Goal: Task Accomplishment & Management: Manage account settings

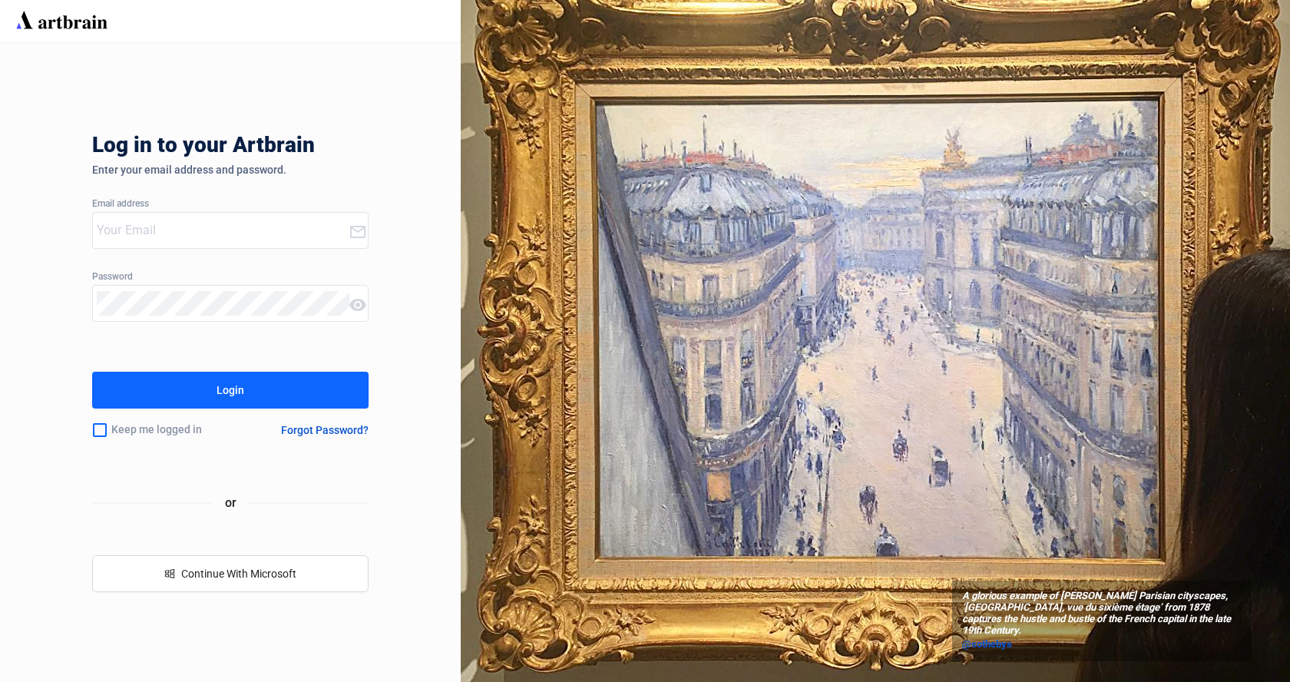
click at [237, 237] on input "email" at bounding box center [223, 230] width 252 height 25
type input "[EMAIL_ADDRESS][DOMAIN_NAME]"
click at [221, 394] on div "Login" at bounding box center [231, 390] width 28 height 25
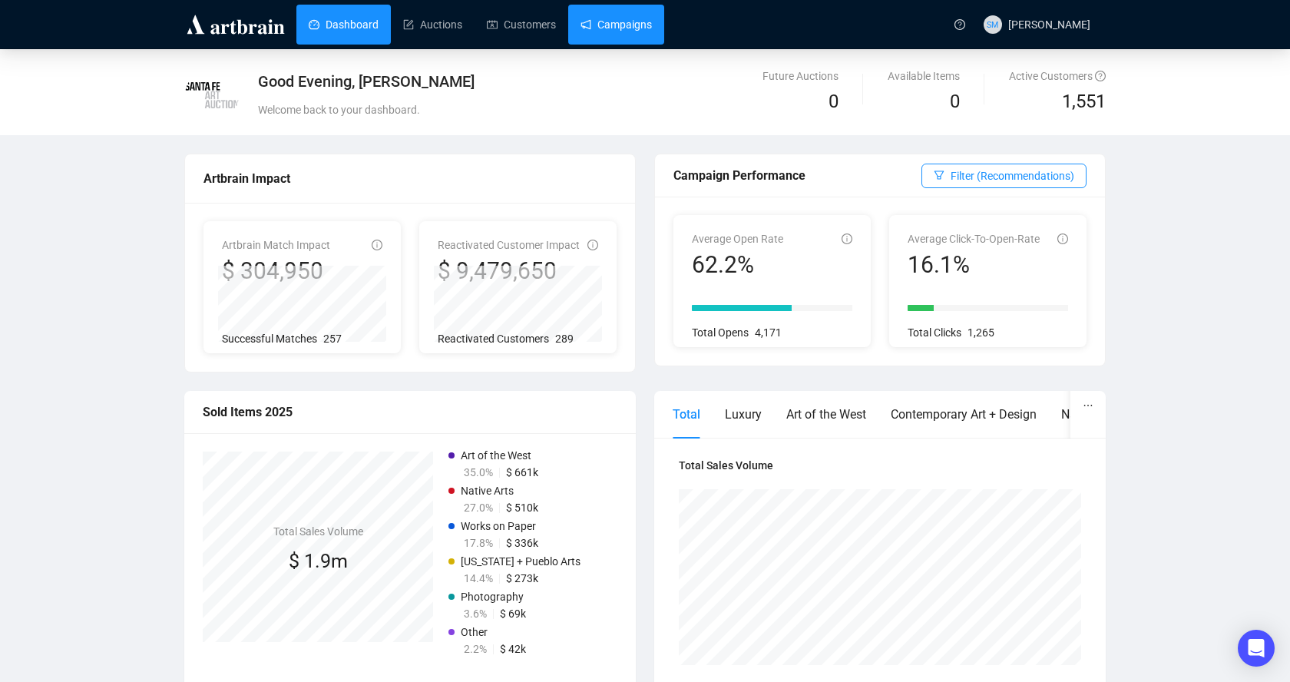
click at [633, 28] on link "Campaigns" at bounding box center [615, 25] width 71 height 40
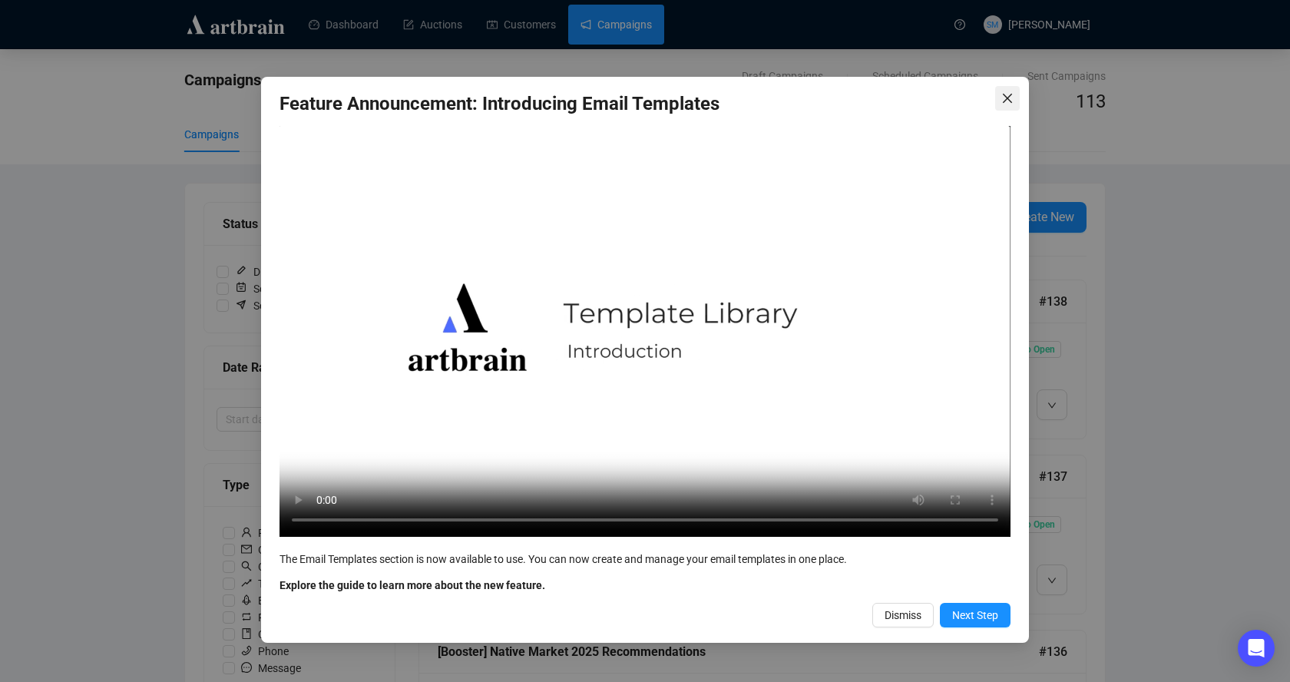
click at [1007, 95] on icon "close" at bounding box center [1007, 98] width 12 height 12
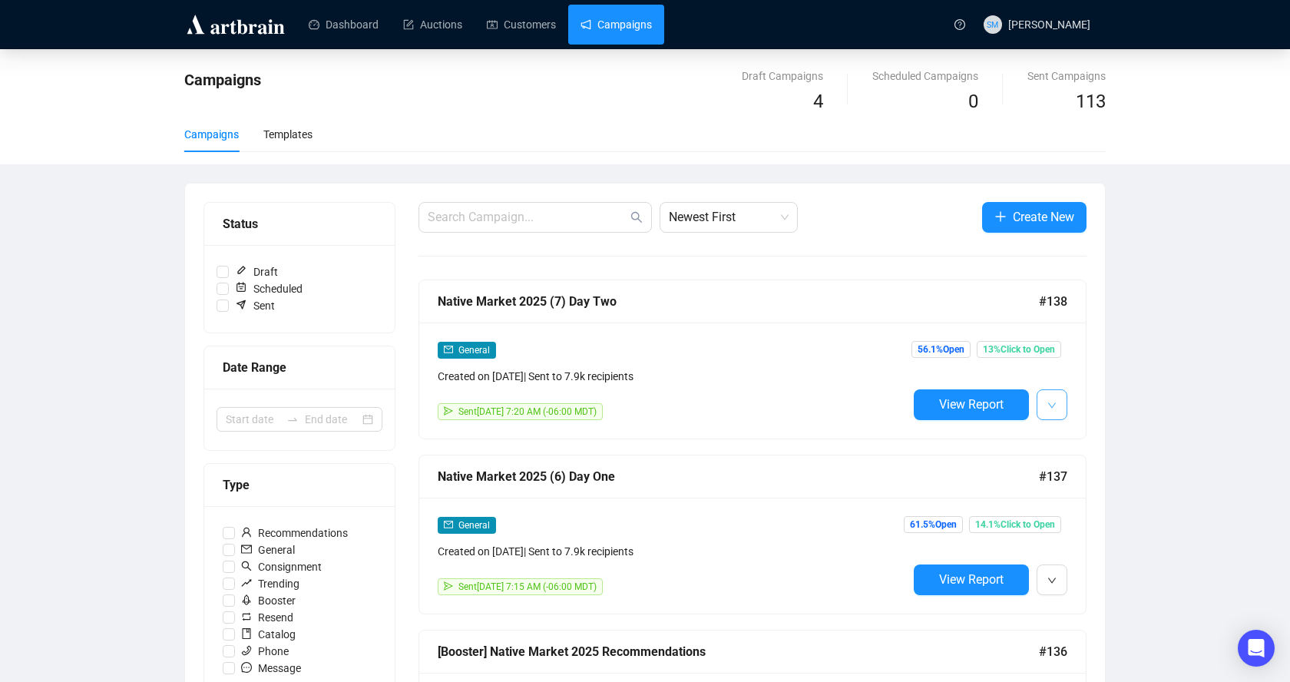
click at [1055, 401] on icon "down" at bounding box center [1051, 405] width 9 height 9
click at [1082, 484] on span "Duplicate" at bounding box center [1090, 485] width 45 height 12
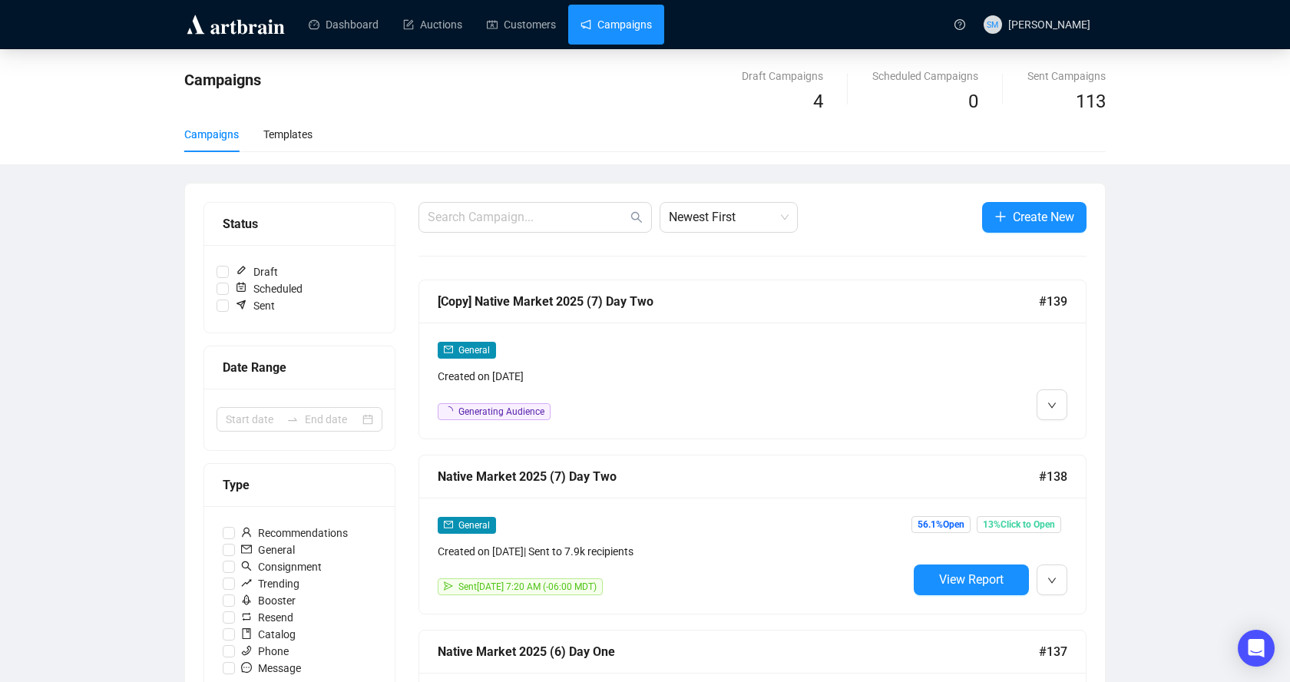
click at [791, 306] on div "[Copy] Native Market 2025 (7) Day Two" at bounding box center [738, 301] width 601 height 19
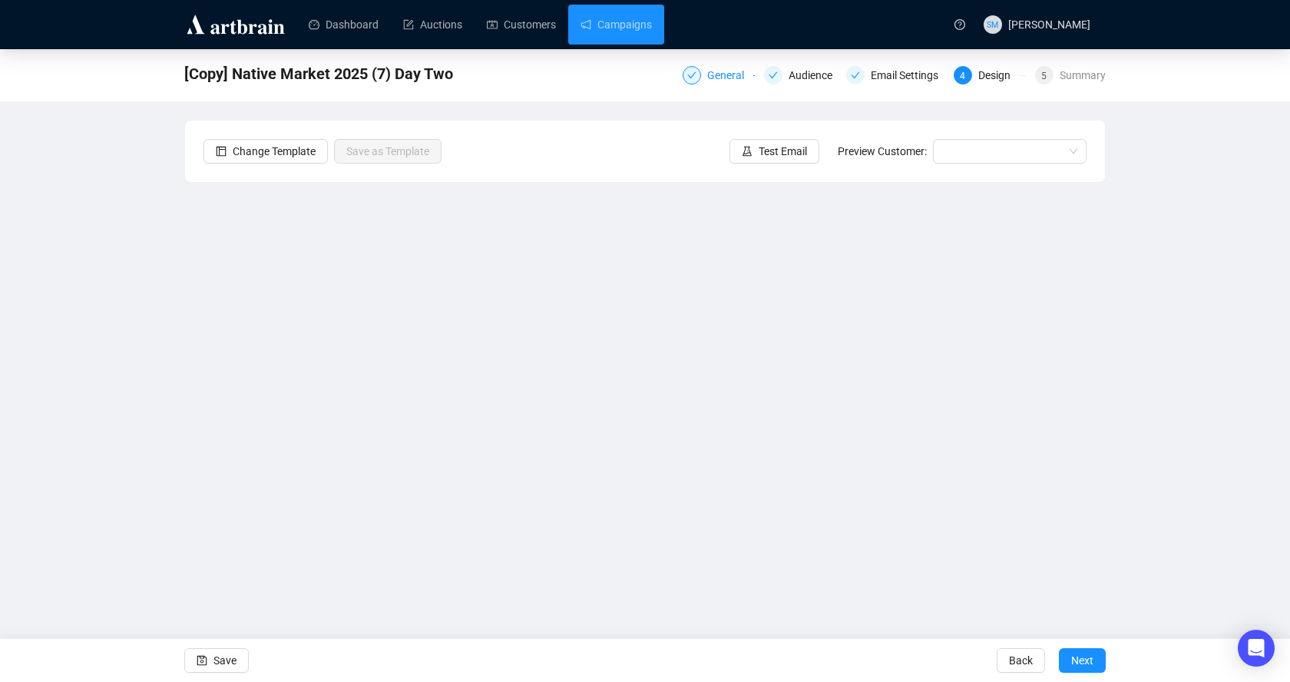
click at [722, 71] on div "General" at bounding box center [730, 75] width 46 height 18
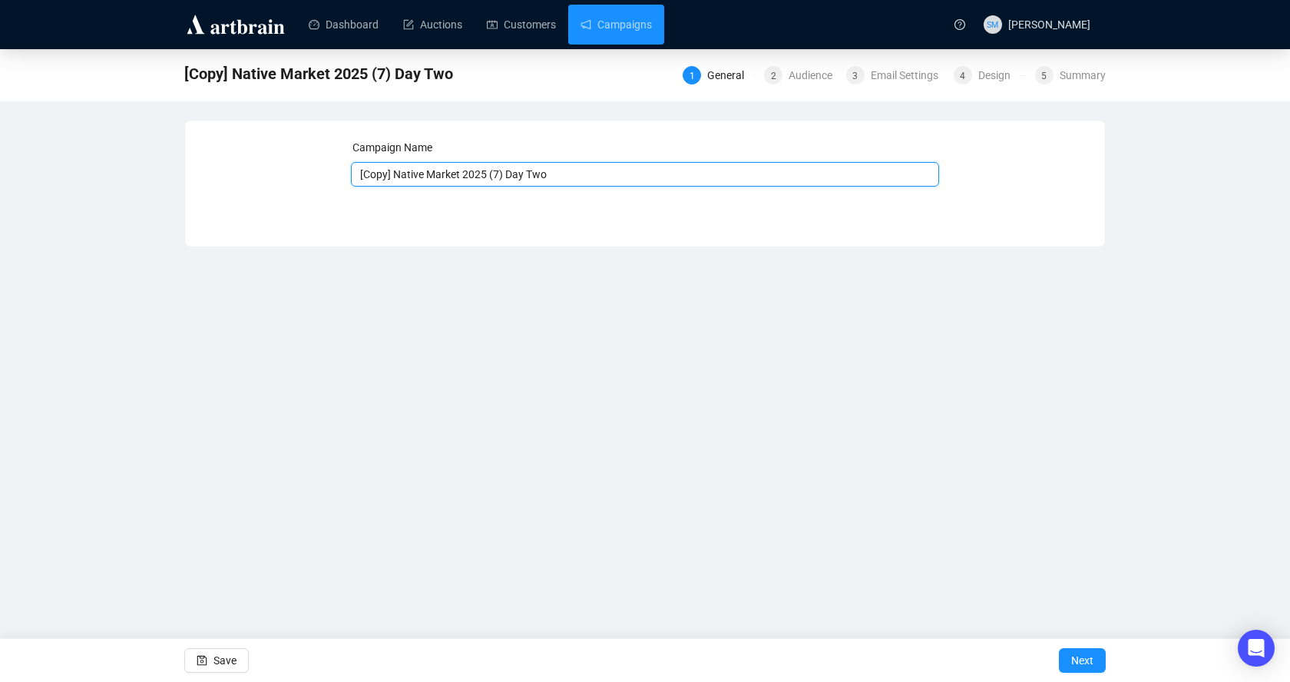
click at [590, 177] on input "[Copy] Native Market 2025 (7) Day Two" at bounding box center [645, 174] width 589 height 25
click at [506, 174] on input "[Copy] Native Market 2025 (7) Day Three" at bounding box center [645, 174] width 589 height 25
drag, startPoint x: 398, startPoint y: 173, endPoint x: 310, endPoint y: 171, distance: 87.5
click at [309, 173] on div "Campaign Name [Copy] Native Market 2025 (8) Day Three Save Next" at bounding box center [644, 172] width 883 height 66
type input "Native Market 2025 (8) Day Three"
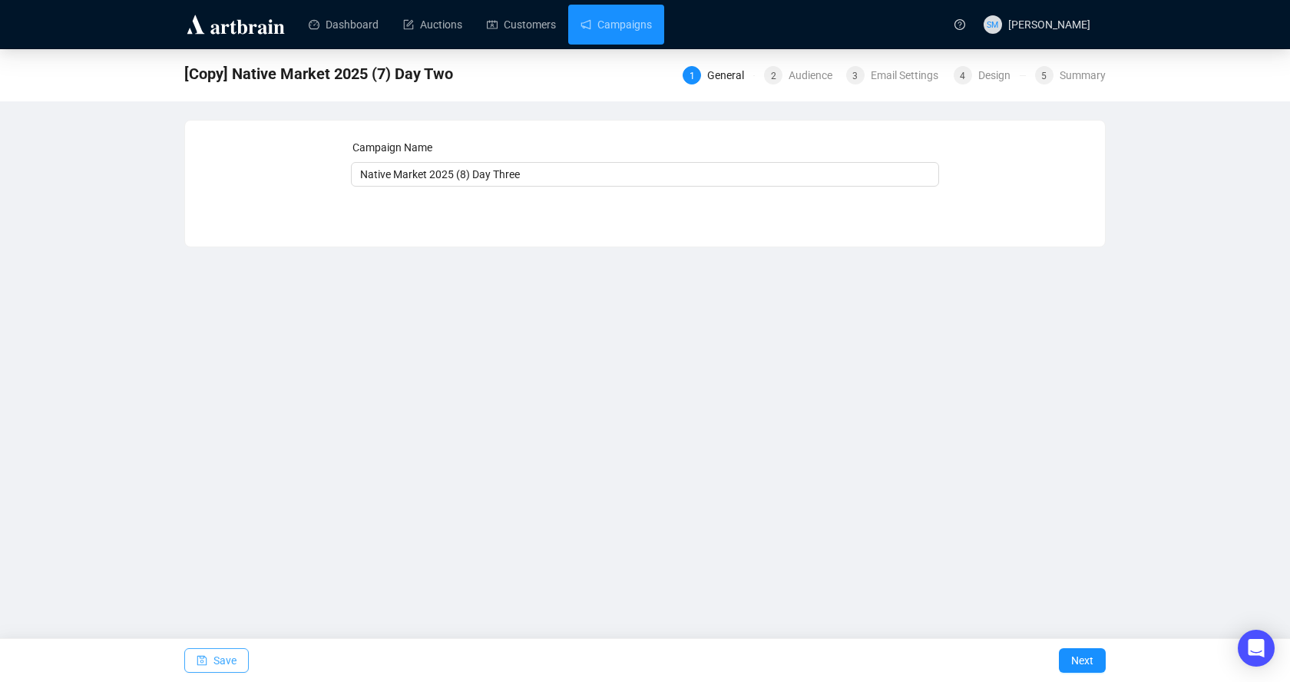
click at [226, 662] on span "Save" at bounding box center [224, 660] width 23 height 43
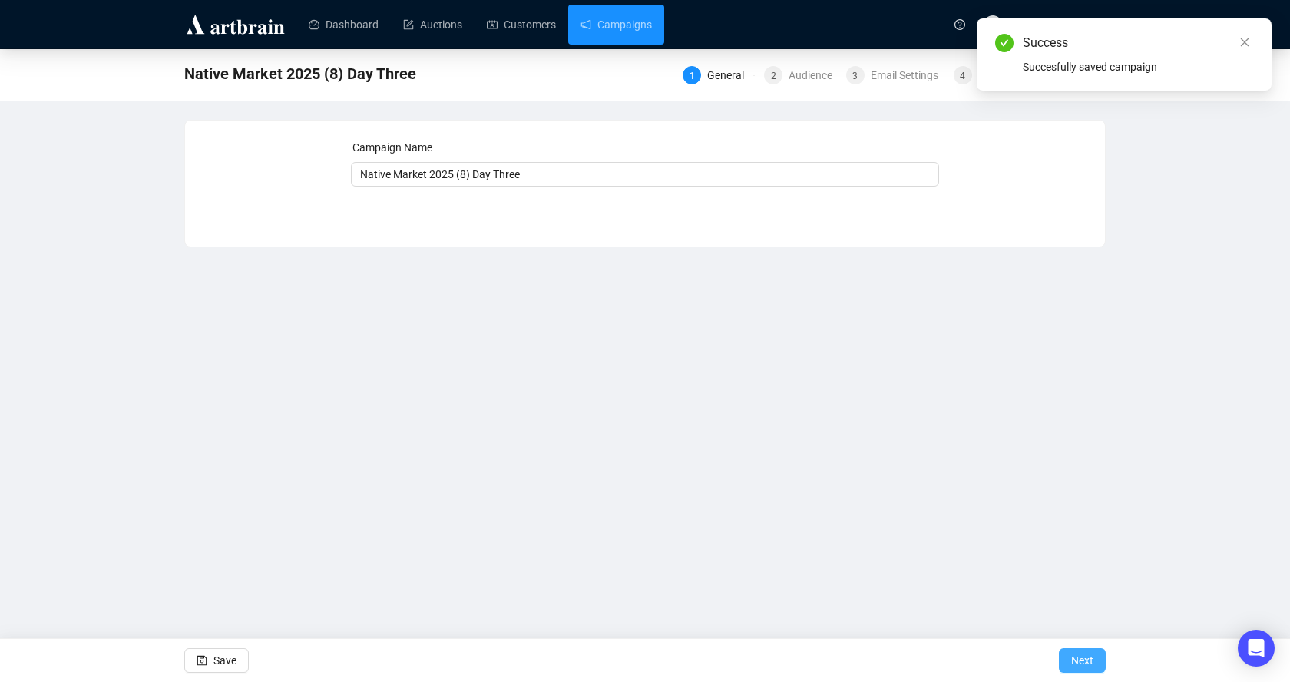
click at [1092, 662] on span "Next" at bounding box center [1082, 660] width 22 height 43
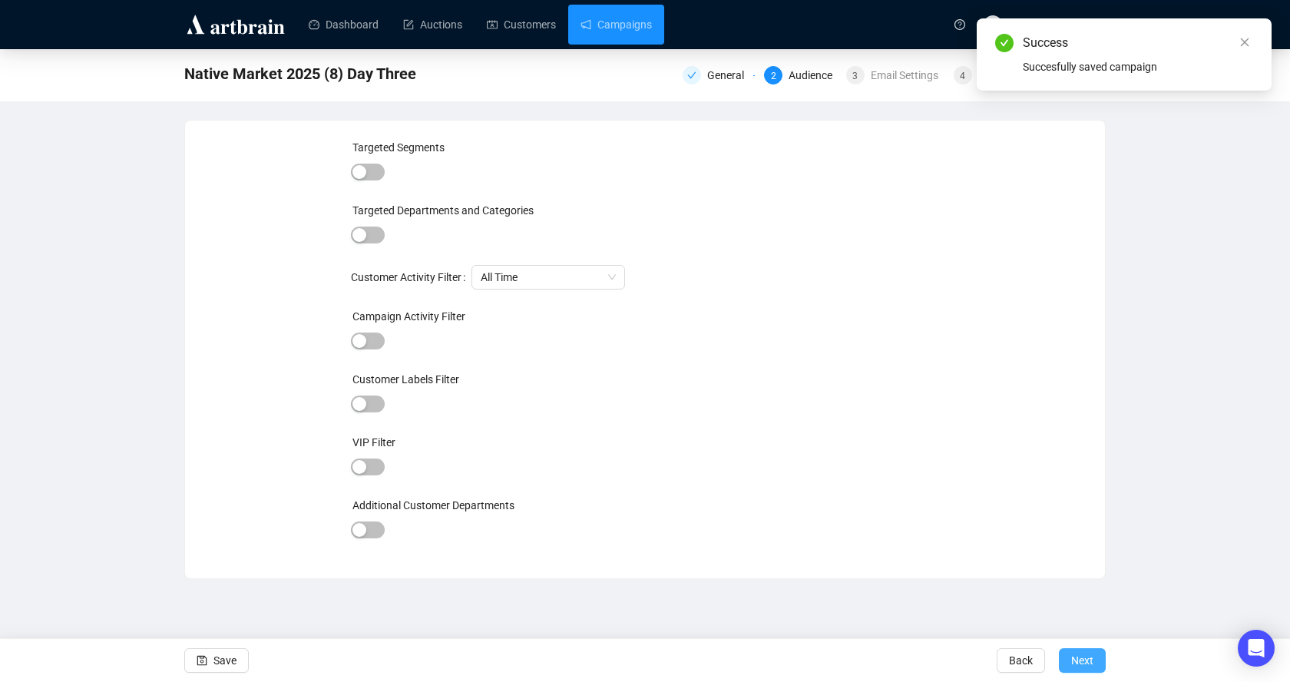
click at [1089, 653] on span "Next" at bounding box center [1082, 660] width 22 height 43
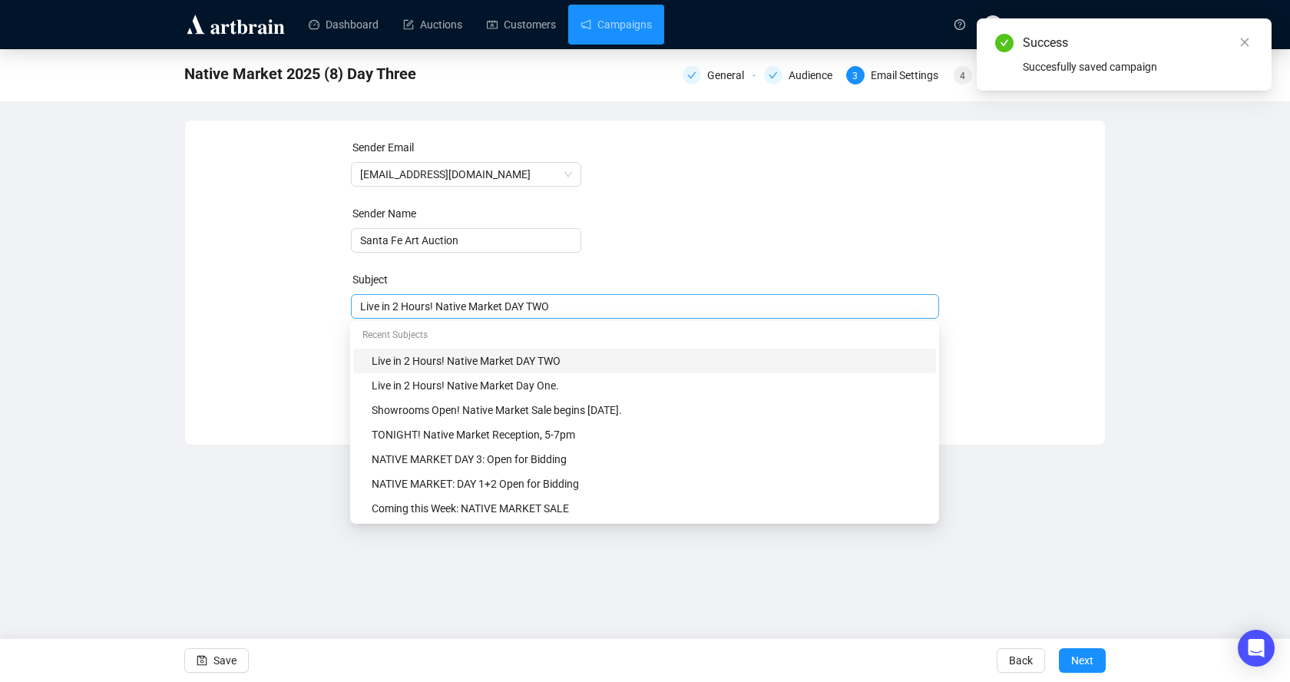
click at [358, 303] on div "Live in 2 Hours! Native Market DAY TWO" at bounding box center [645, 306] width 589 height 25
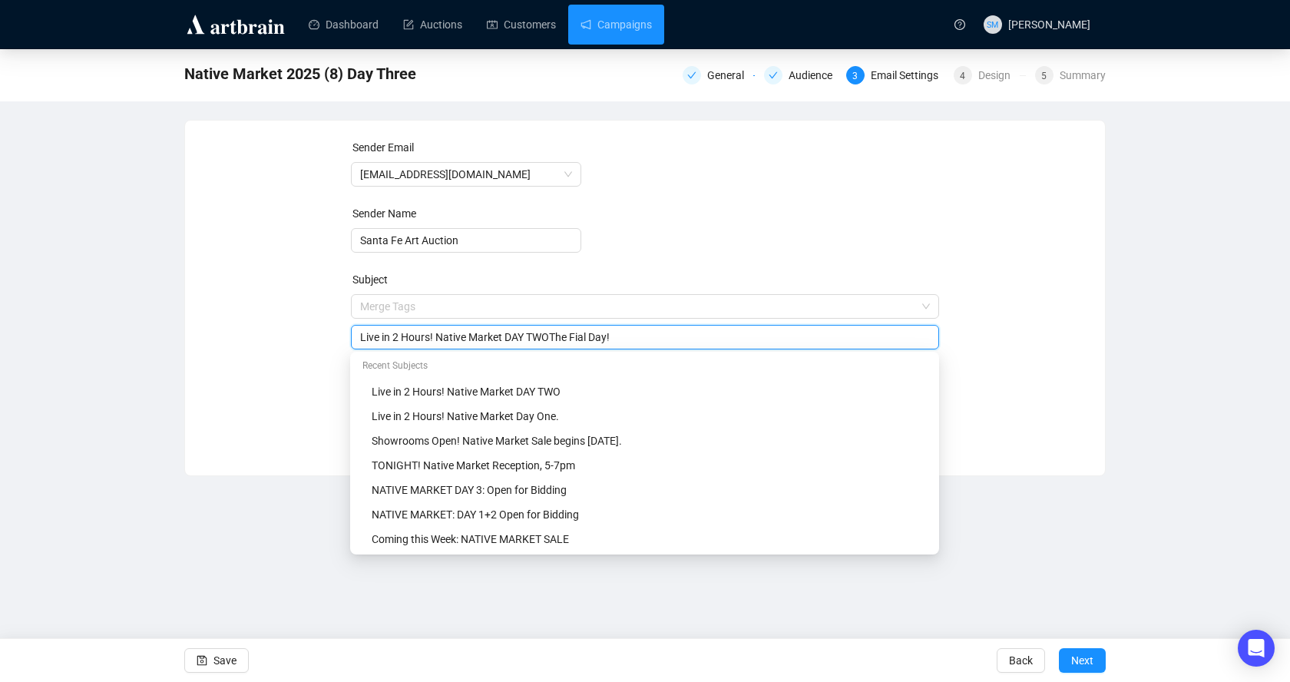
click at [593, 334] on input "Live in 2 Hours! Native Market DAY TWOThe Fial Day!" at bounding box center [645, 337] width 570 height 17
drag, startPoint x: 557, startPoint y: 336, endPoint x: 511, endPoint y: 334, distance: 46.9
click at [511, 334] on input "Live in 2 Hours! Native Market DAY TWOThe Final Day!" at bounding box center [645, 337] width 570 height 17
drag, startPoint x: 507, startPoint y: 336, endPoint x: 452, endPoint y: 336, distance: 55.3
click at [450, 336] on input "Live in 2 Hours! Native Market The Final Day!" at bounding box center [645, 337] width 570 height 17
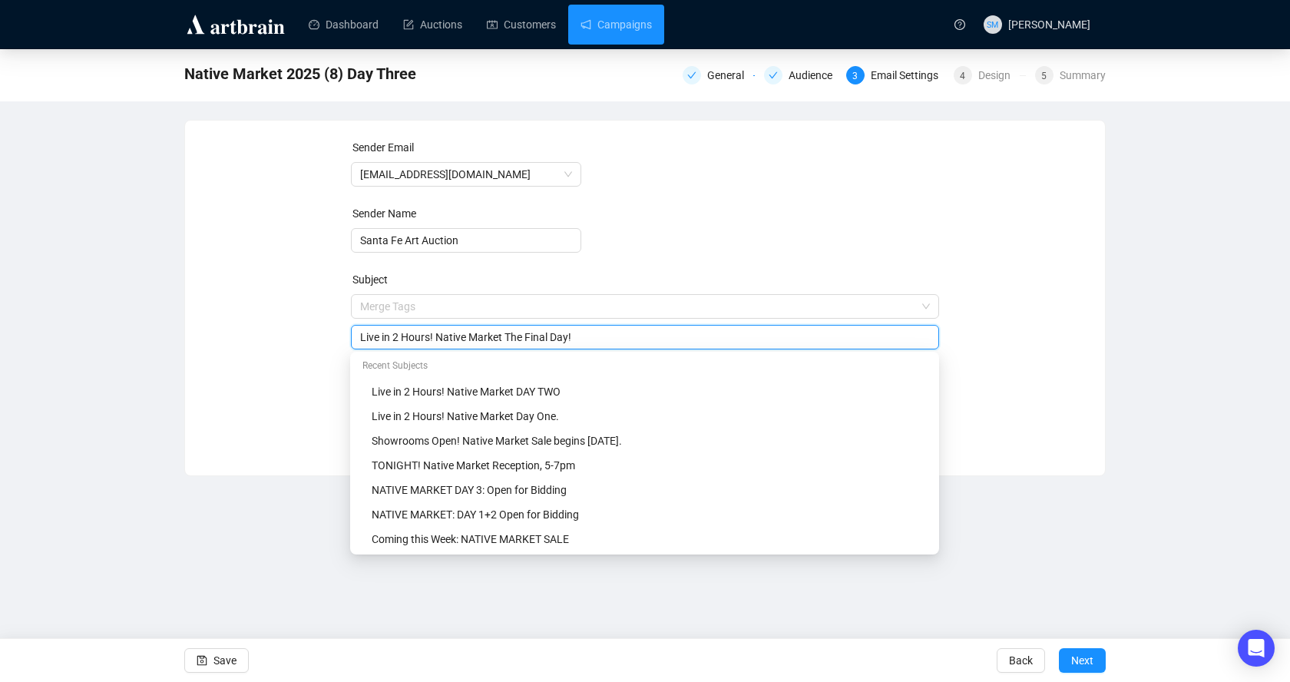
click at [360, 332] on input "Live in 2 Hours! Native Market The Final Day!" at bounding box center [645, 337] width 570 height 17
drag, startPoint x: 623, startPoint y: 335, endPoint x: 511, endPoint y: 335, distance: 111.3
click at [511, 335] on input "Live in 2 Hours! Native Market The Final Day!" at bounding box center [645, 337] width 570 height 17
click at [360, 335] on input "Live in 2 Hours! Native Market" at bounding box center [645, 337] width 570 height 17
paste input "The Final Day!"
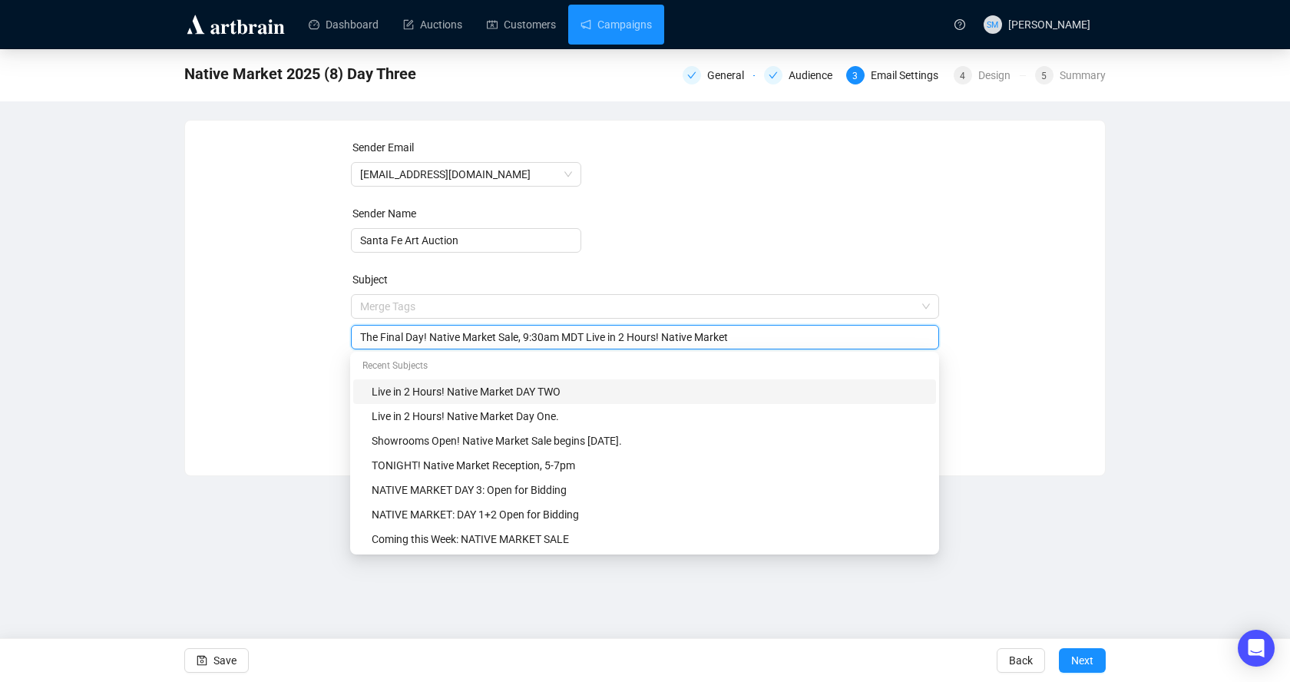
drag, startPoint x: 764, startPoint y: 336, endPoint x: 595, endPoint y: 334, distance: 168.9
click at [595, 334] on input "The Final Day! Native Market Sale, 9:30am MDT Live in 2 Hours! Native Market" at bounding box center [645, 337] width 570 height 17
drag, startPoint x: 380, startPoint y: 335, endPoint x: 339, endPoint y: 335, distance: 40.7
click at [339, 335] on div "Sender Email [EMAIL_ADDRESS][DOMAIN_NAME] Sender Name Santa Fe Art Auction Subj…" at bounding box center [644, 286] width 883 height 295
drag, startPoint x: 547, startPoint y: 338, endPoint x: 517, endPoint y: 338, distance: 29.9
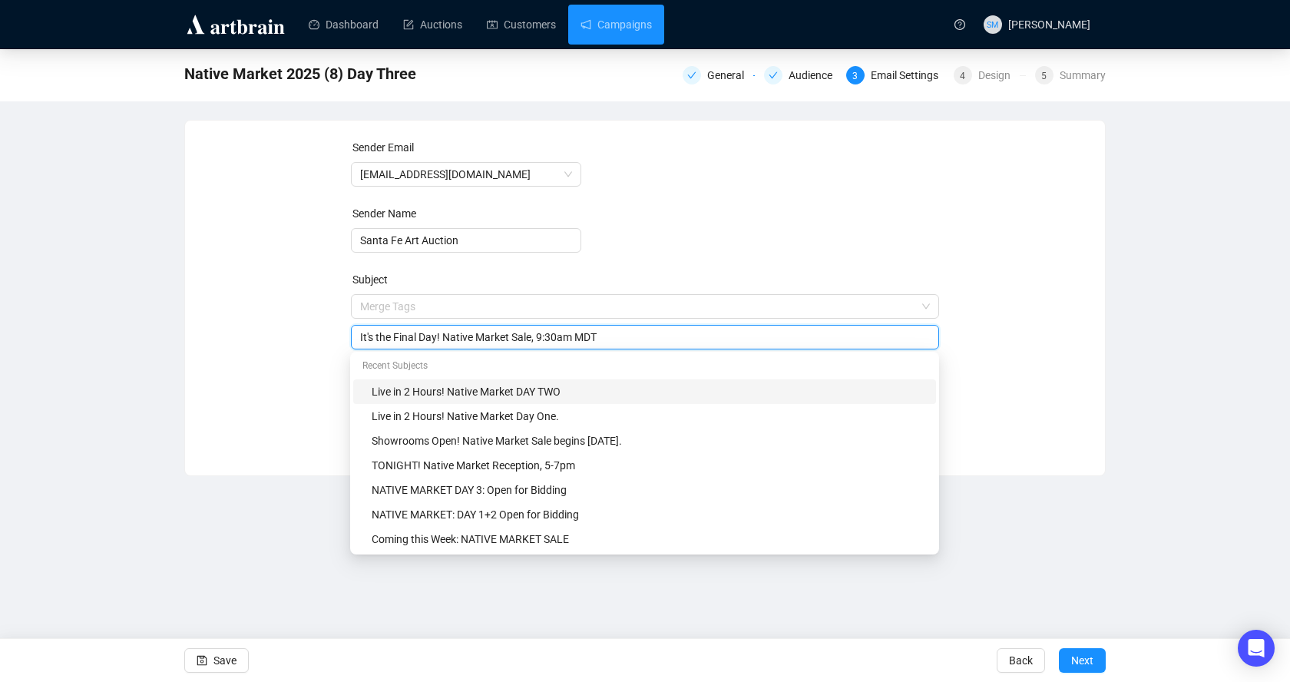
click at [517, 338] on input "It's the Final Day! Native Market Sale, 9:30am MDT" at bounding box center [645, 337] width 570 height 17
drag, startPoint x: 516, startPoint y: 335, endPoint x: 451, endPoint y: 333, distance: 65.3
click at [451, 333] on input "It's the Final Day! Native Market, 9:30am MDT" at bounding box center [645, 337] width 570 height 17
type input "It's the Final Day! NATIVE MARKET, 9:30am MDT"
click at [759, 258] on form "Sender Email [EMAIL_ADDRESS][DOMAIN_NAME] Sender Name Santa Fe Art Auction Subj…" at bounding box center [645, 277] width 589 height 276
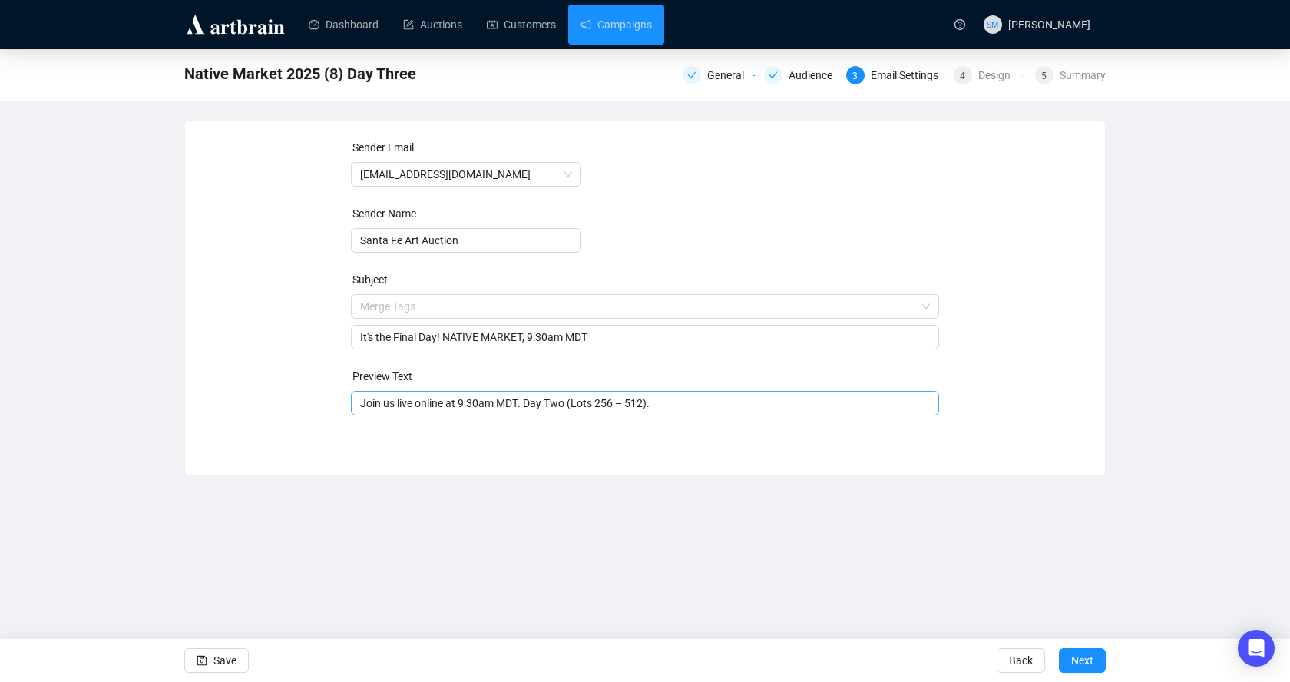
click at [454, 398] on input "Join us live online at 9:30am MDT. Day Two (Lots 256 – 512)." at bounding box center [645, 403] width 570 height 17
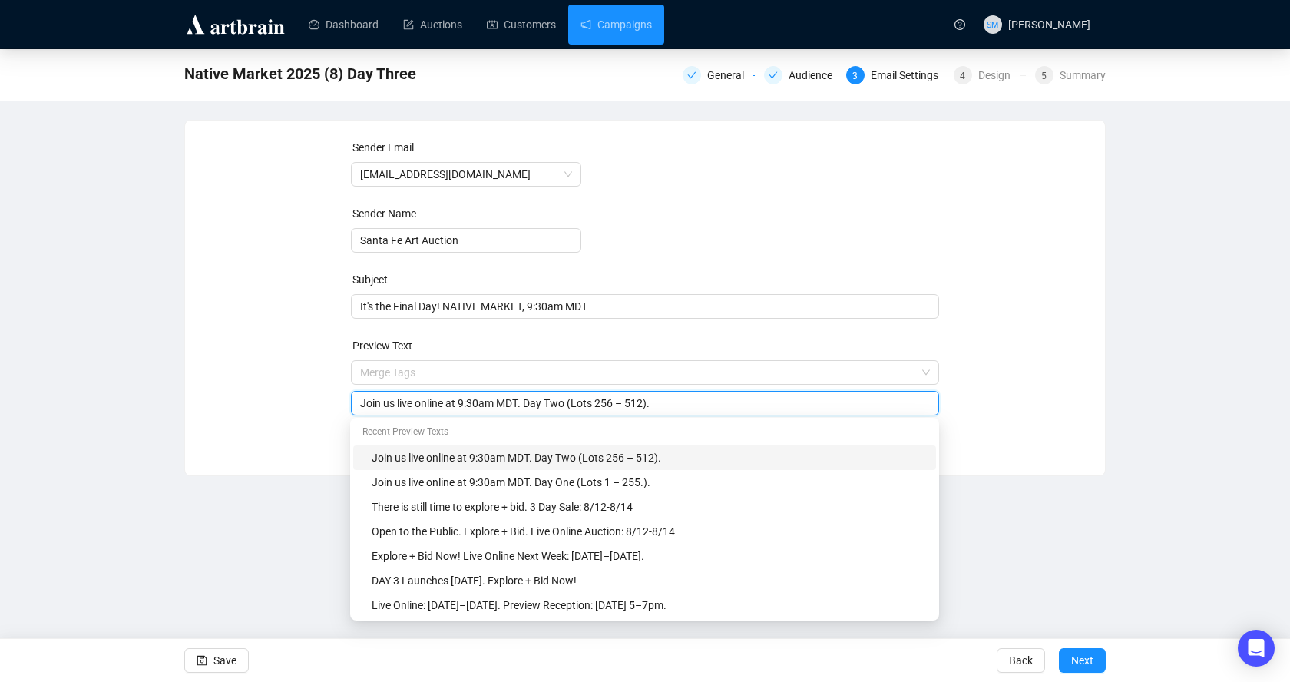
drag, startPoint x: 553, startPoint y: 402, endPoint x: 574, endPoint y: 402, distance: 20.7
click at [574, 402] on input "Join us live online at 9:30am MDT. Day Two (Lots 256 – 512)." at bounding box center [645, 403] width 570 height 17
click at [643, 402] on input "Join us live online at 9:30am MDT. Day Threww (Lots 256 – 512)." at bounding box center [645, 403] width 570 height 17
click at [672, 402] on input "Join us live online at 9:30am MDT. Day Threww (Lots 513 – 512)." at bounding box center [645, 403] width 570 height 17
click at [597, 405] on input "Join us live online at 9:30am MDT. Day Threww (Lots 513 – 722)." at bounding box center [645, 403] width 570 height 17
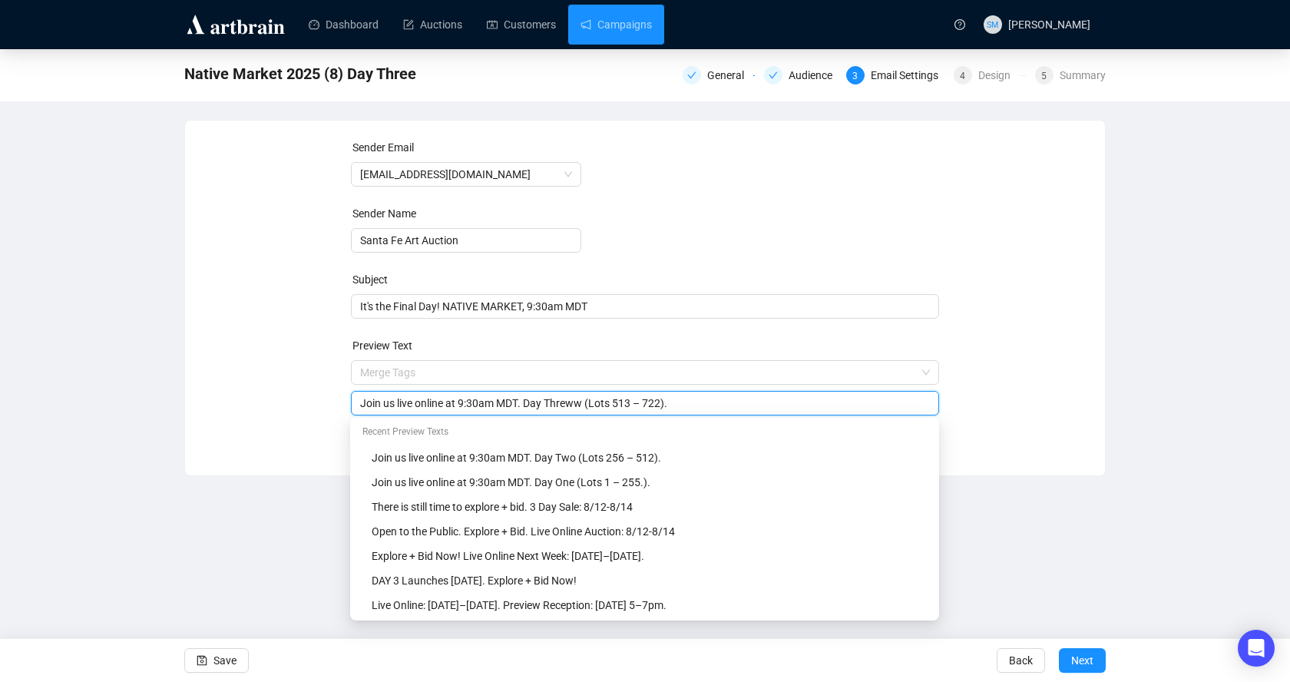
click at [591, 402] on input "Join us live online at 9:30am MDT. Day Threww (Lots 513 – 722)." at bounding box center [645, 403] width 570 height 17
drag, startPoint x: 400, startPoint y: 402, endPoint x: 323, endPoint y: 402, distance: 76.8
click at [323, 402] on div "Sender Email [EMAIL_ADDRESS][DOMAIN_NAME] Sender Name Santa Fe Art Auction Subj…" at bounding box center [644, 286] width 883 height 295
click at [415, 402] on input "Live online at 9:30am MDT. Day Three (Lots 513 – 722)." at bounding box center [645, 403] width 570 height 17
drag, startPoint x: 443, startPoint y: 404, endPoint x: 518, endPoint y: 399, distance: 75.4
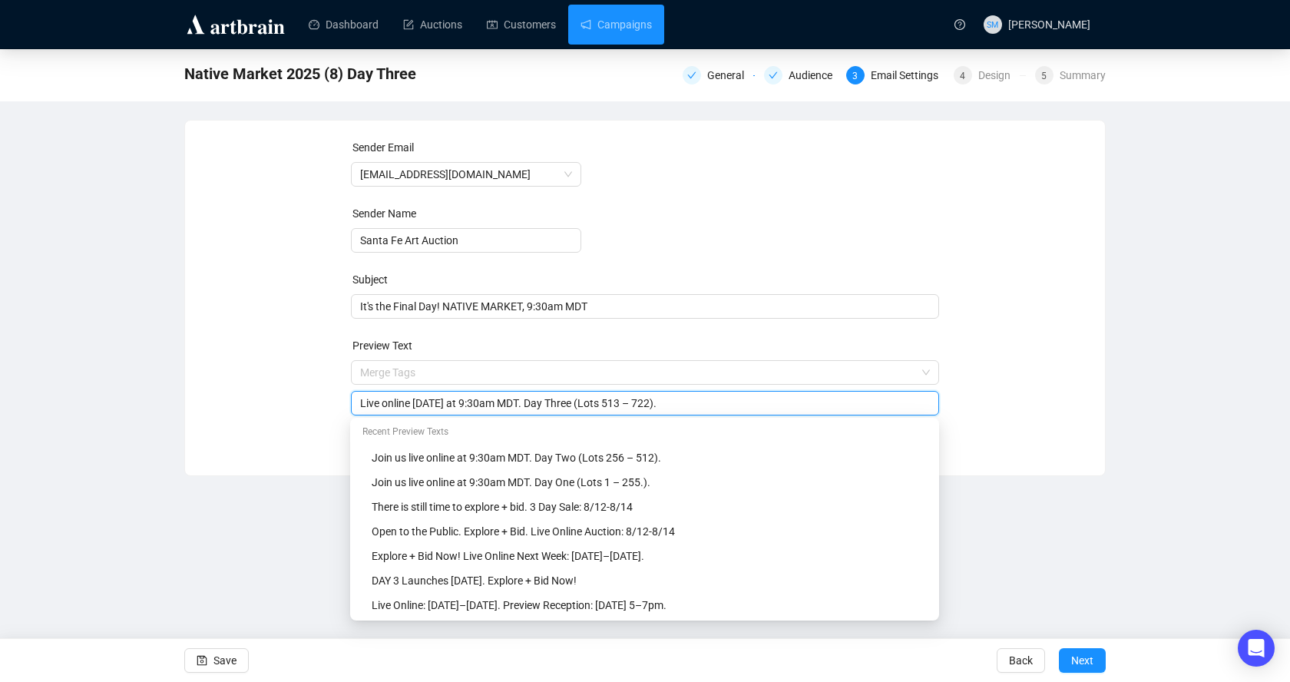
click at [519, 399] on input "Live online [DATE] at 9:30am MDT. Day Three (Lots 513 – 722)." at bounding box center [645, 403] width 570 height 17
type input "Live online [DATE] at 9:30am MDT. Day Three (Lots 513 – 722)."
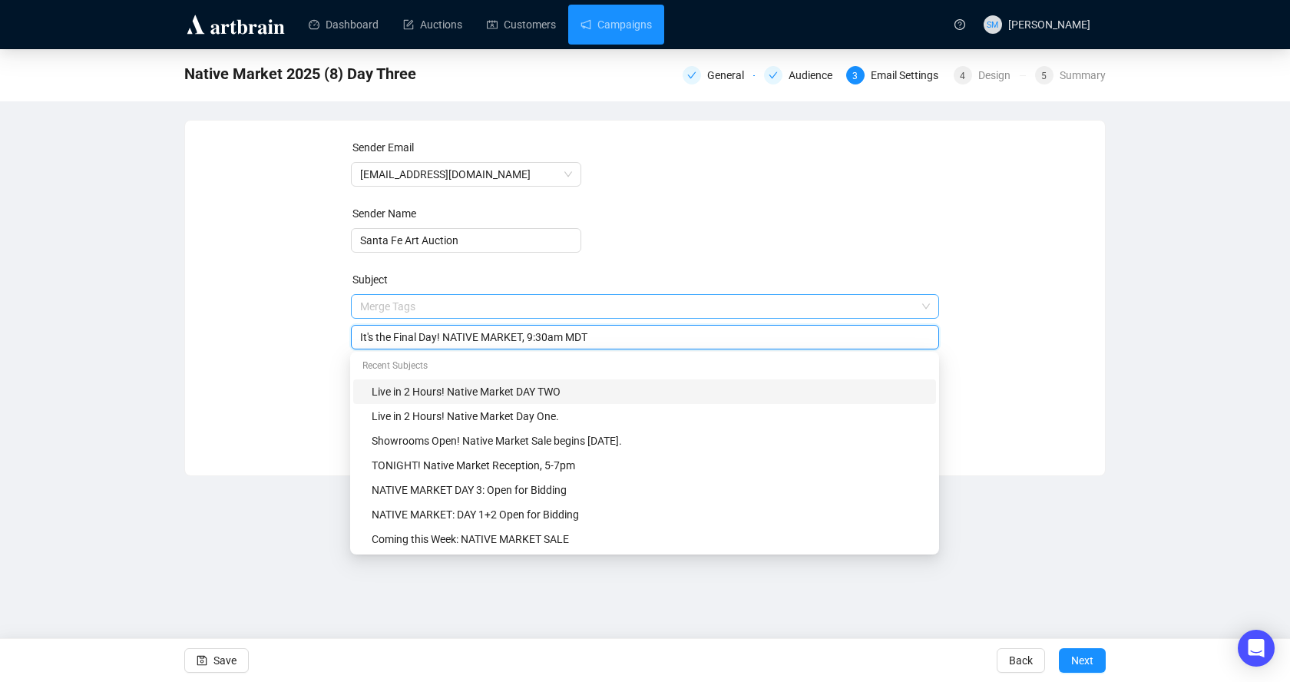
drag, startPoint x: 611, startPoint y: 309, endPoint x: 576, endPoint y: 309, distance: 35.3
click at [575, 309] on span "Merge Tags It's the Final Day! NATIVE MARKET, 9:30am MDT" at bounding box center [645, 321] width 589 height 43
click at [611, 340] on input "It's the Final Day! NATIVE MARKET, 9:30am MDT" at bounding box center [645, 337] width 570 height 17
drag, startPoint x: 536, startPoint y: 336, endPoint x: 598, endPoint y: 336, distance: 62.2
click at [598, 336] on input "It's the Final Day! NATIVE MARKET, 9:30am MDT" at bounding box center [645, 337] width 570 height 17
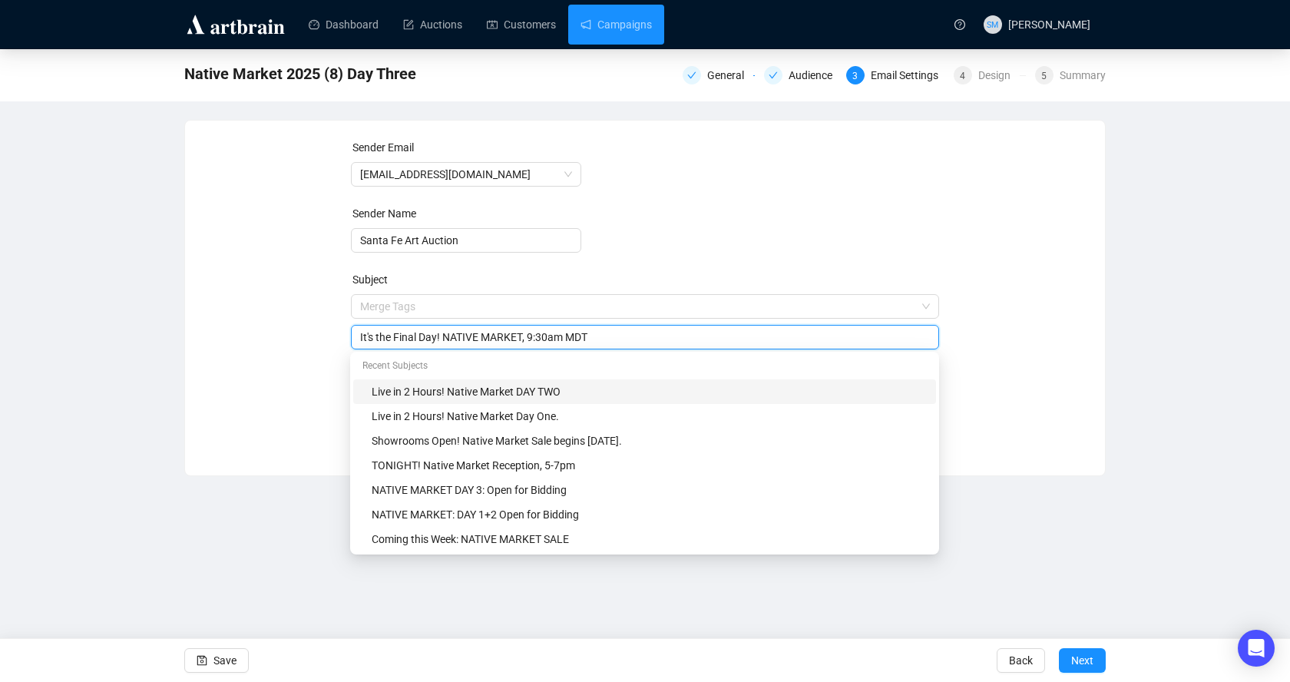
click at [635, 339] on input "It's the Final Day! NATIVE MARKET, 9:30am MDT" at bounding box center [645, 337] width 570 height 17
click at [325, 420] on div "Sender Email [EMAIL_ADDRESS][DOMAIN_NAME] Sender Name Santa Fe Art Auction Subj…" at bounding box center [644, 286] width 883 height 295
drag, startPoint x: 536, startPoint y: 333, endPoint x: 656, endPoint y: 337, distance: 119.8
click at [656, 338] on input "It's the Final Day! NATIVE MARKET, 9:30am MDT" at bounding box center [645, 337] width 570 height 17
type input "It's the Final Day! NATIVE MARKET, 9:30am MDT"
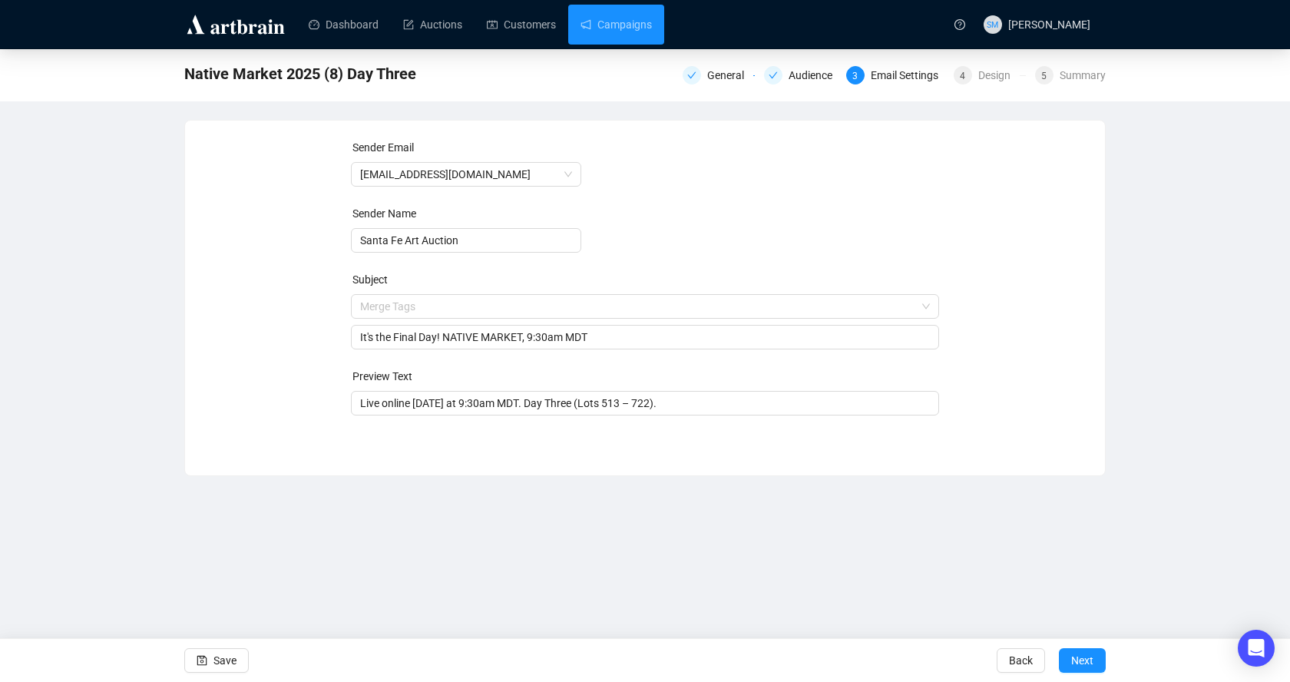
click at [689, 263] on form "Sender Email [EMAIL_ADDRESS][DOMAIN_NAME] Sender Name Santa Fe Art Auction Subj…" at bounding box center [645, 277] width 589 height 276
click at [398, 399] on input "Live online [DATE] at 9:30am MDT. Day Three (Lots 513 – 722)." at bounding box center [645, 403] width 570 height 17
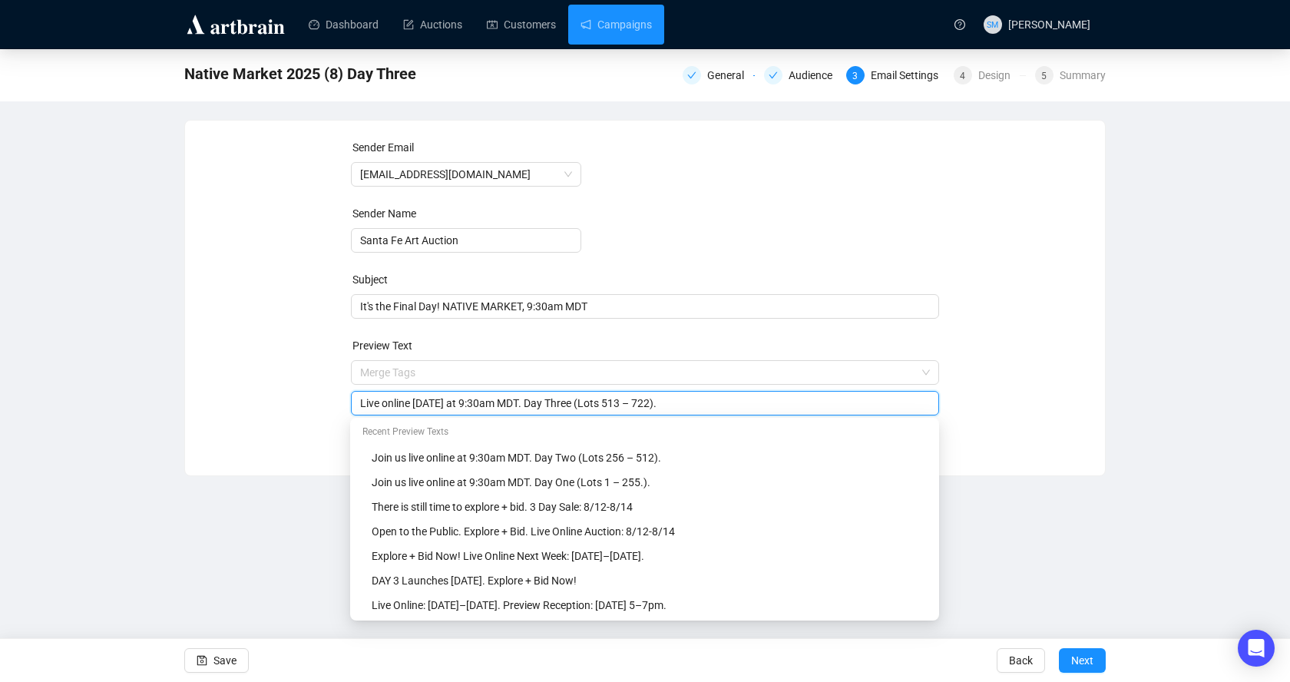
drag, startPoint x: 415, startPoint y: 402, endPoint x: 527, endPoint y: 398, distance: 112.9
click at [527, 398] on input "Live online [DATE] at 9:30am MDT. Day Three (Lots 513 – 722)." at bounding box center [645, 403] width 570 height 17
click at [388, 403] on input "Live online in 2 hours! Day Three (Lots 513 – 722)." at bounding box center [645, 403] width 570 height 17
type input "Live Online in 2 hours! Day Three (Lots 513 – 722)."
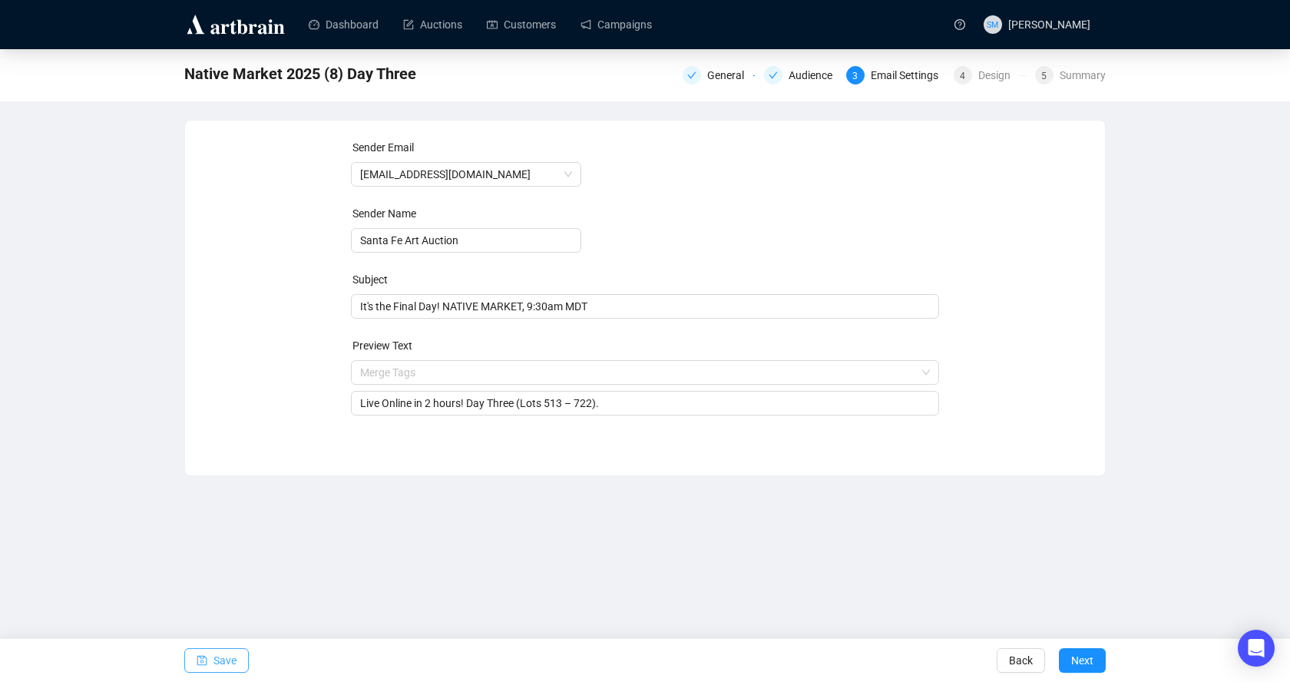
click at [223, 661] on span "Save" at bounding box center [224, 660] width 23 height 43
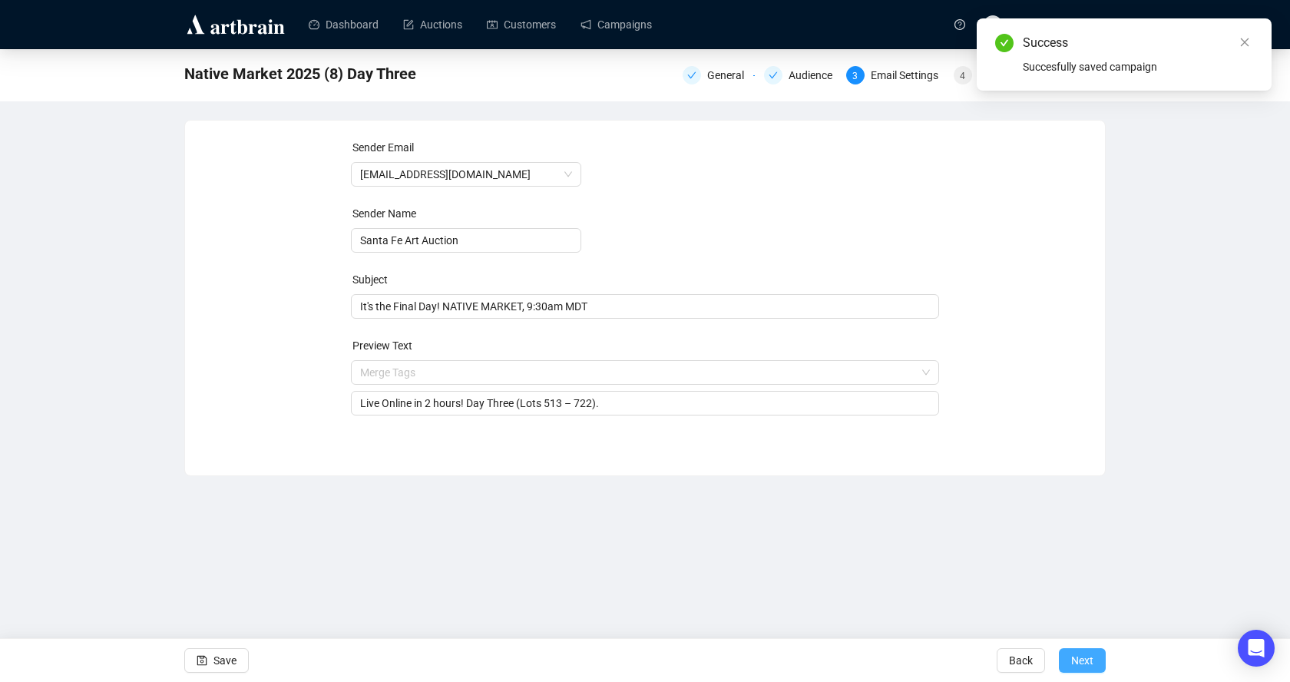
click at [1079, 657] on span "Next" at bounding box center [1082, 660] width 22 height 43
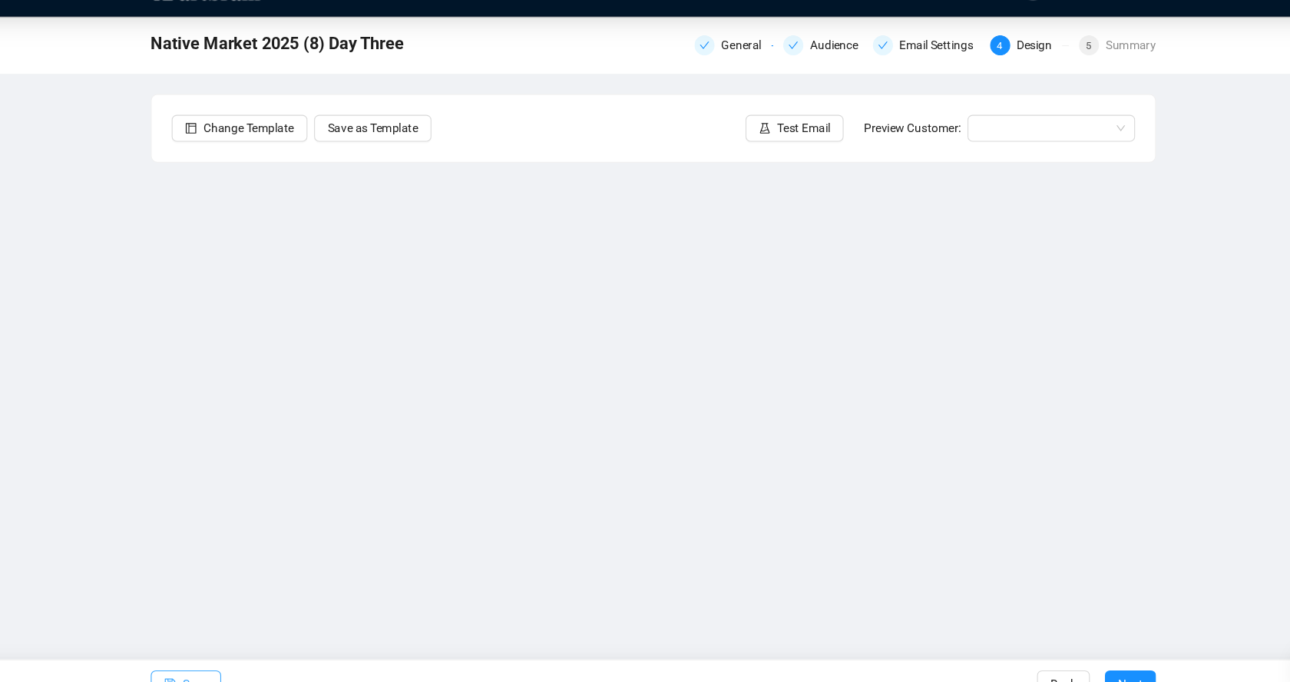
click at [220, 653] on span "Save" at bounding box center [224, 660] width 23 height 43
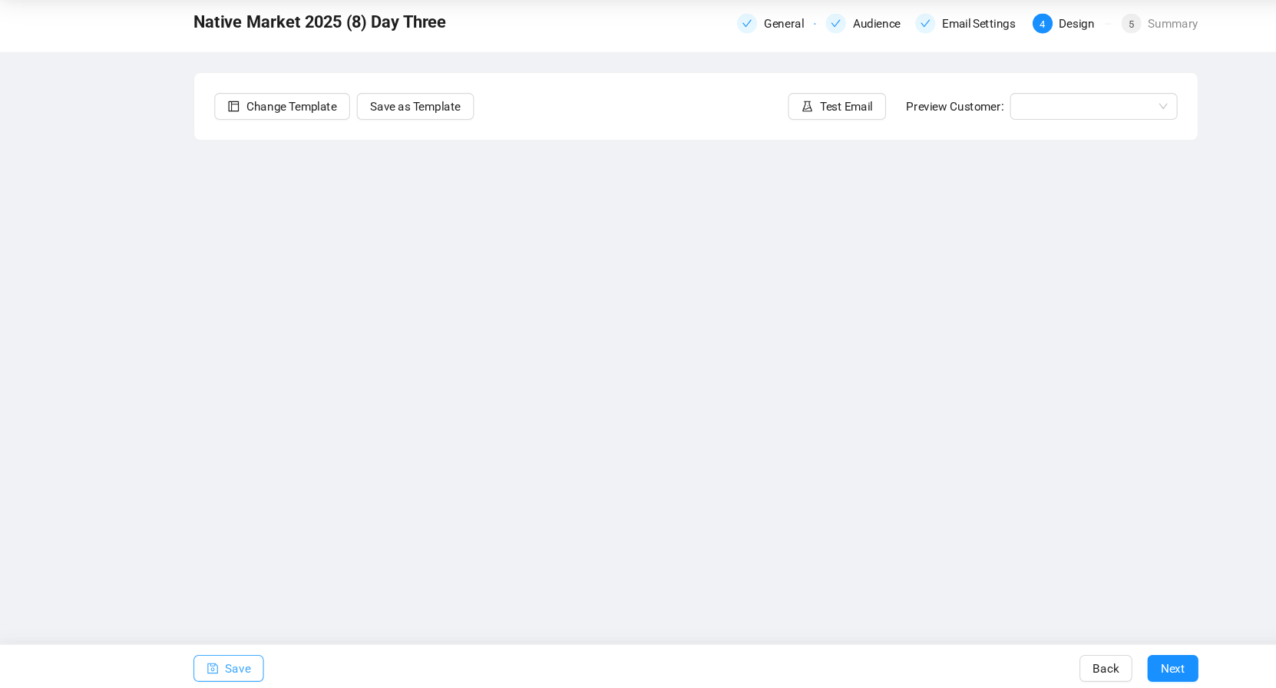
click at [220, 663] on span "Save" at bounding box center [218, 666] width 23 height 43
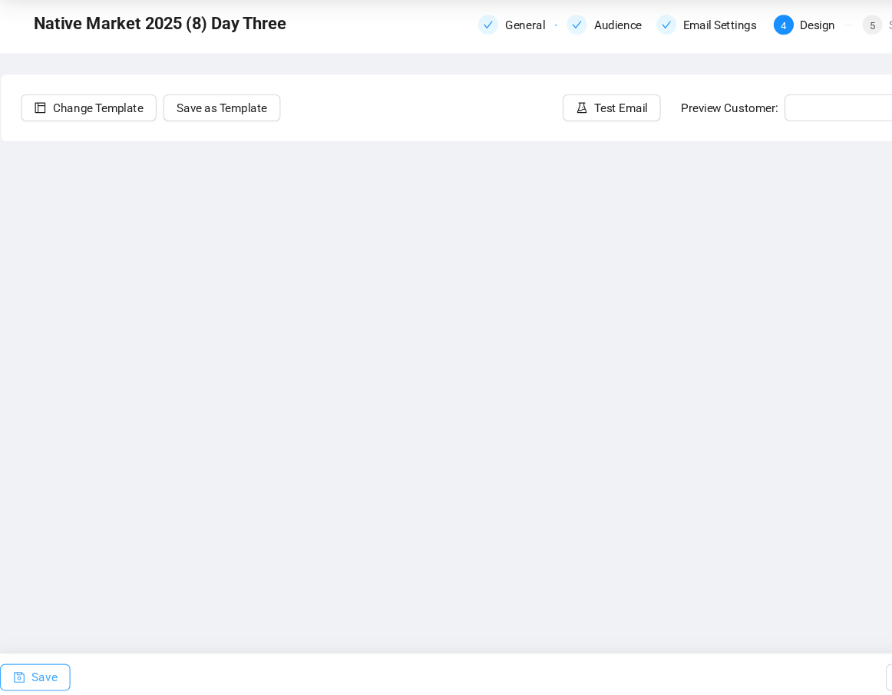
click at [46, 675] on span "Save" at bounding box center [40, 673] width 23 height 43
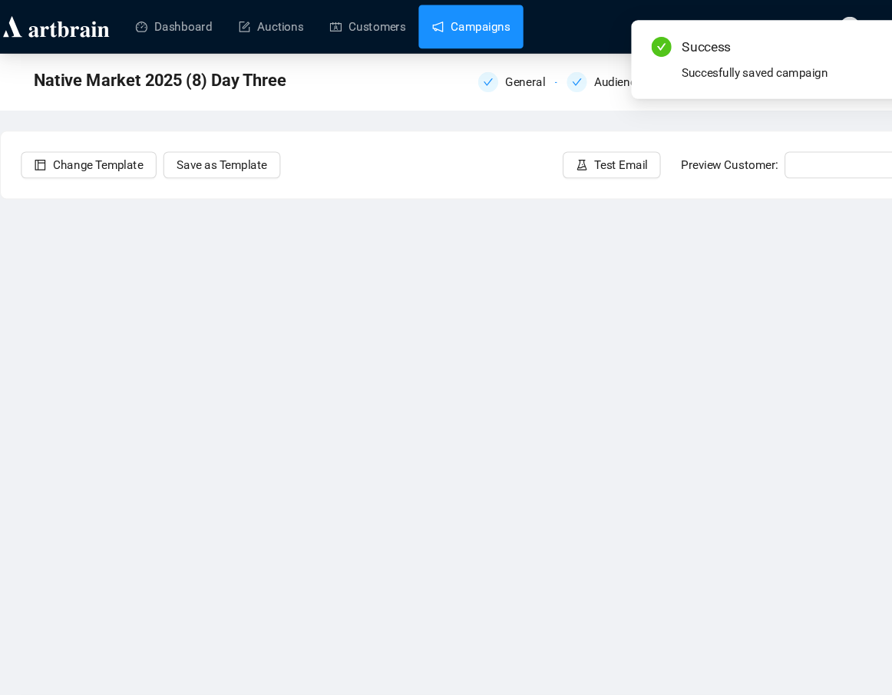
click at [431, 24] on link "Campaigns" at bounding box center [431, 25] width 71 height 40
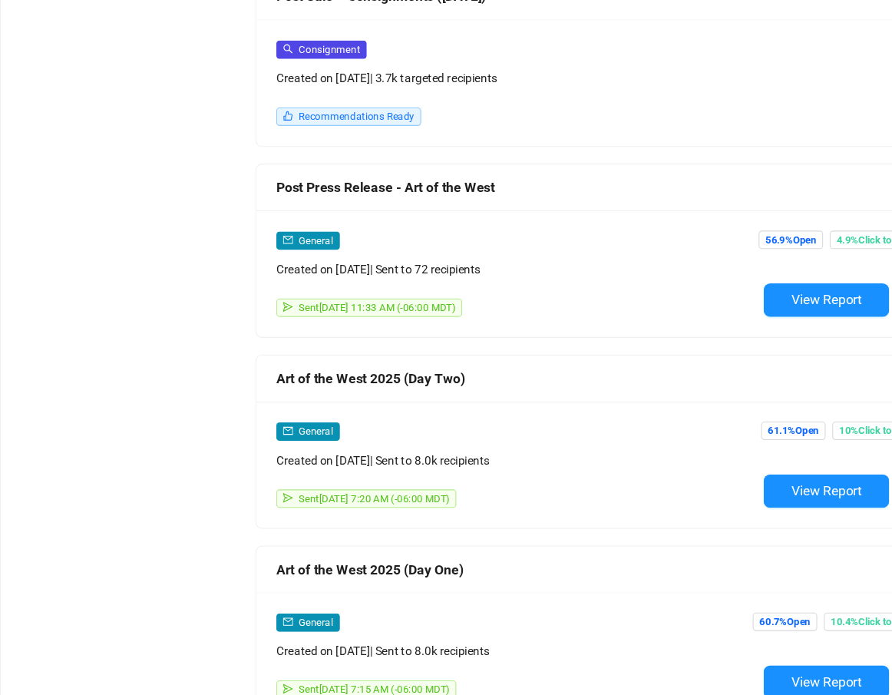
scroll to position [2899, 0]
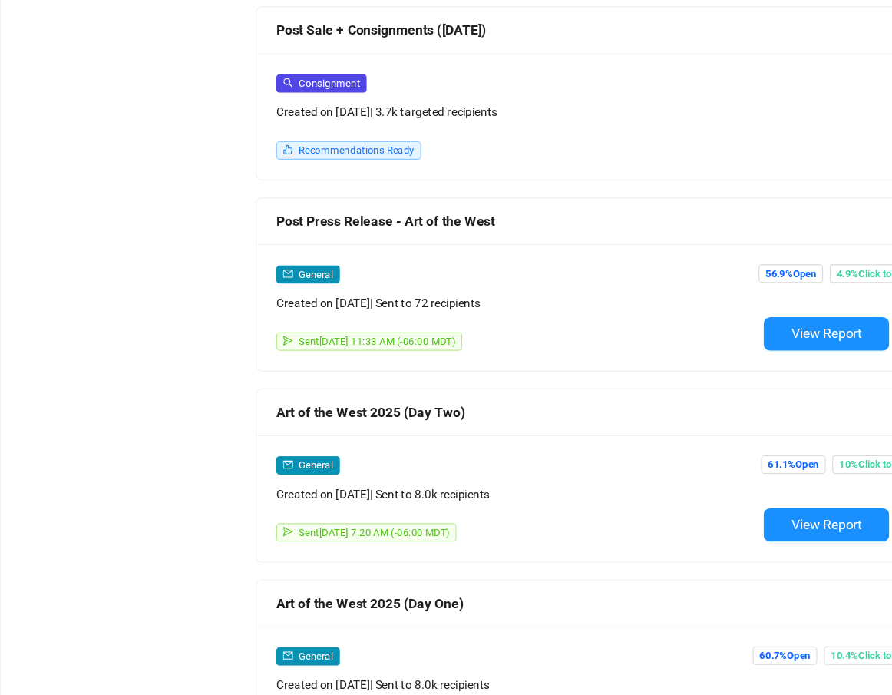
click at [336, 369] on div "Art of the West 2025 (Day Two)" at bounding box center [539, 378] width 572 height 19
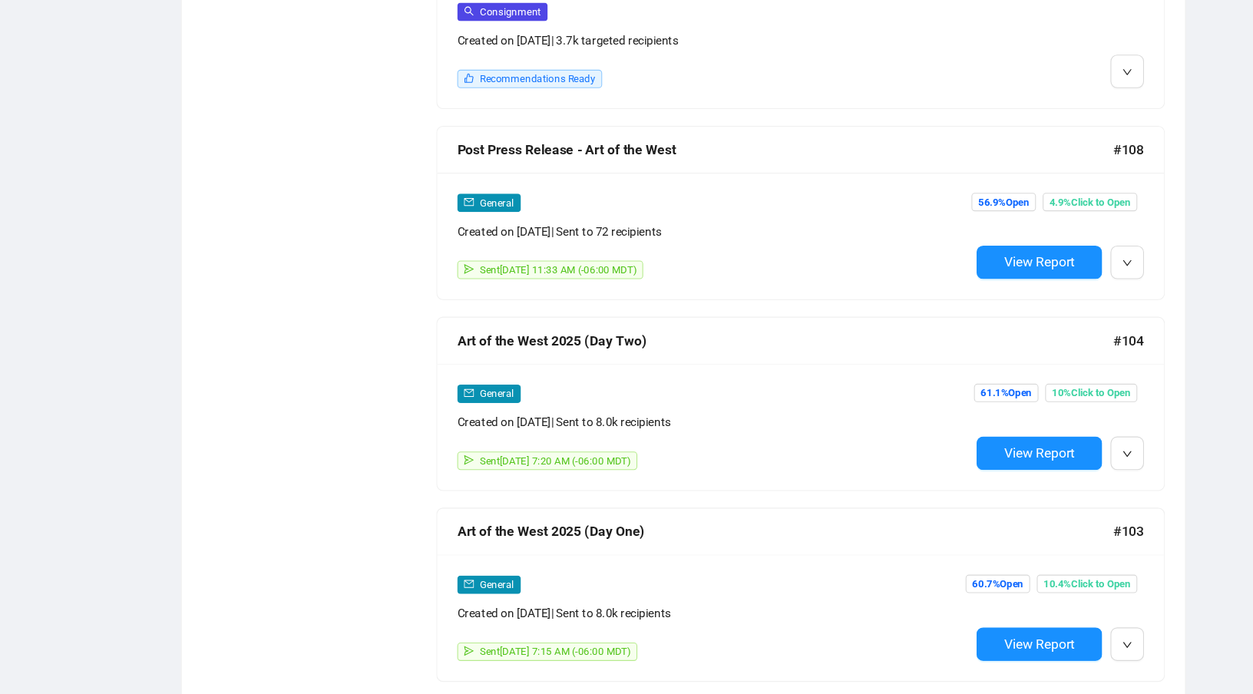
scroll to position [4365, 0]
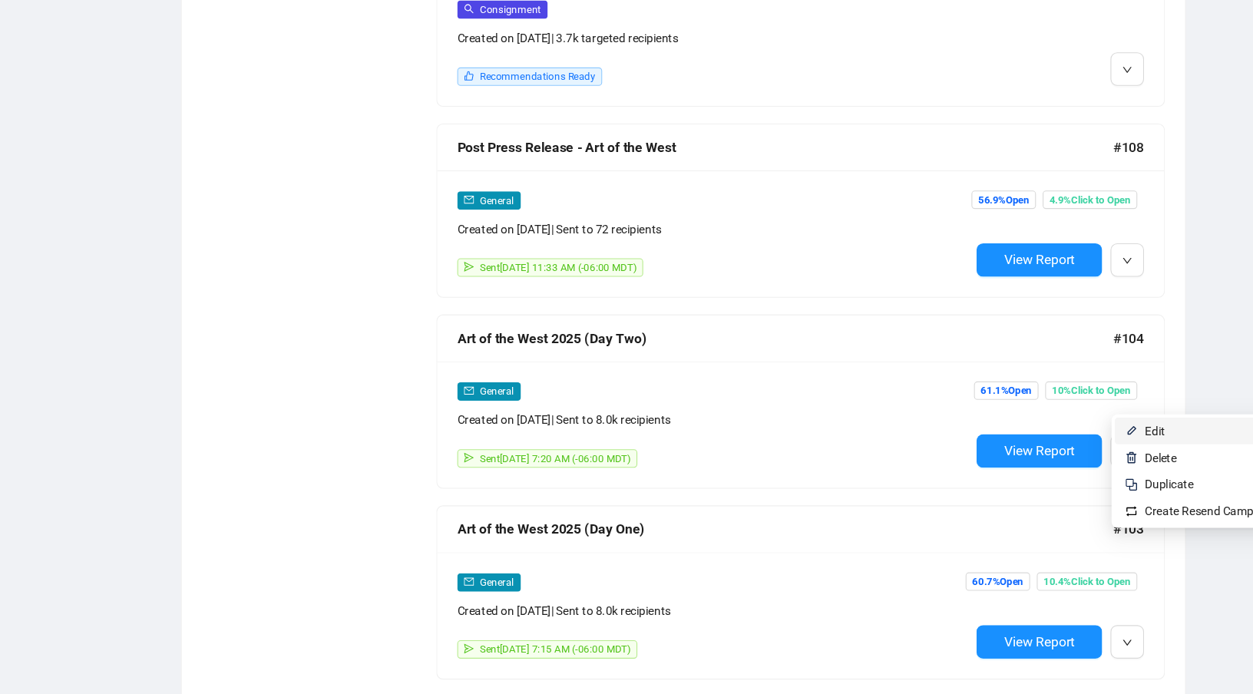
click at [1048, 397] on li "Edit" at bounding box center [1100, 397] width 157 height 25
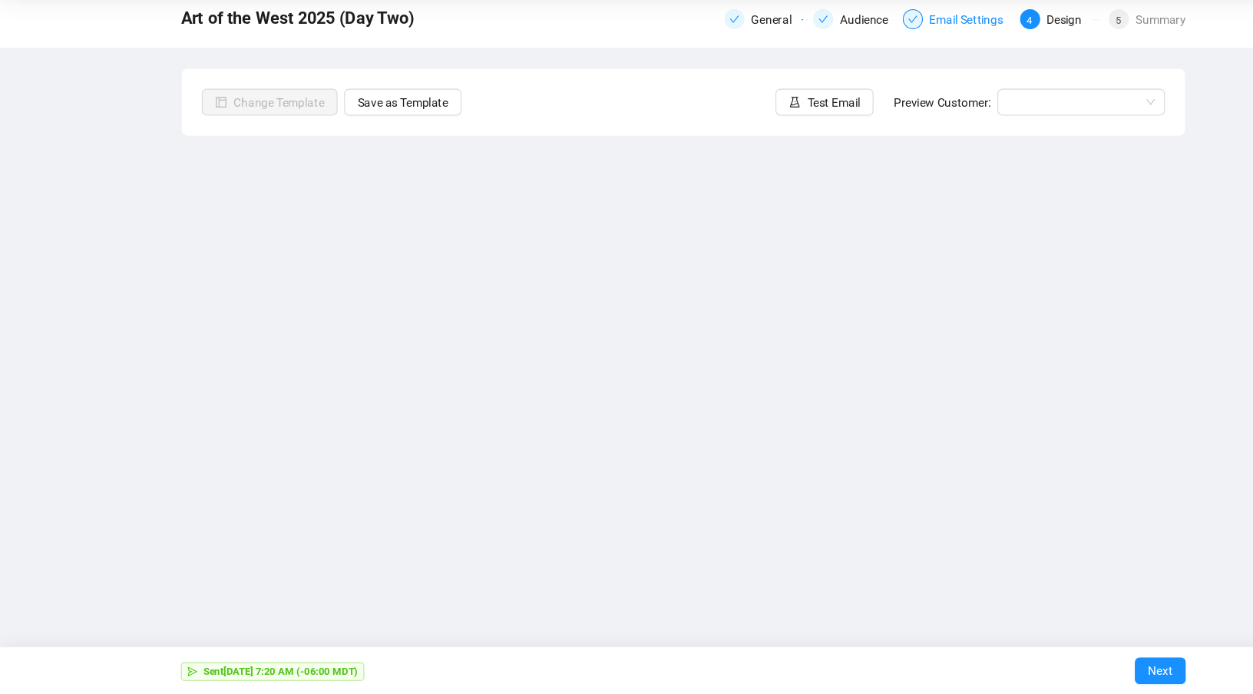
click at [858, 78] on div "Email Settings" at bounding box center [890, 75] width 77 height 18
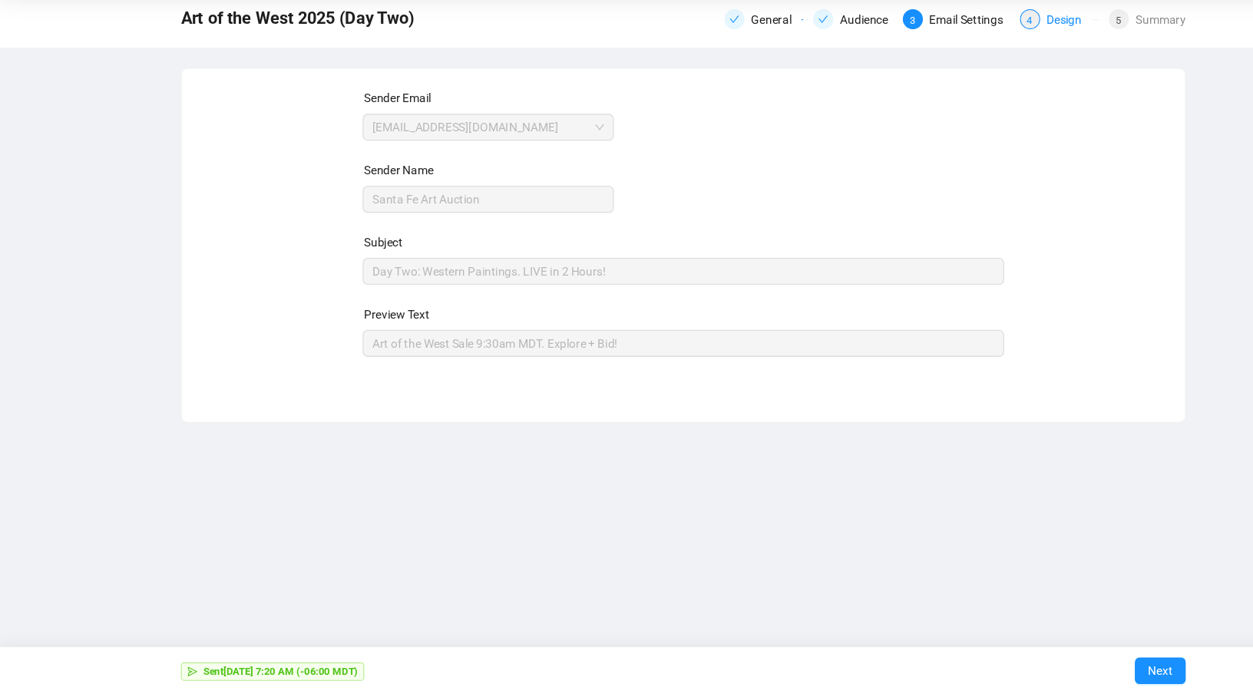
click at [984, 69] on div "Design" at bounding box center [980, 75] width 41 height 18
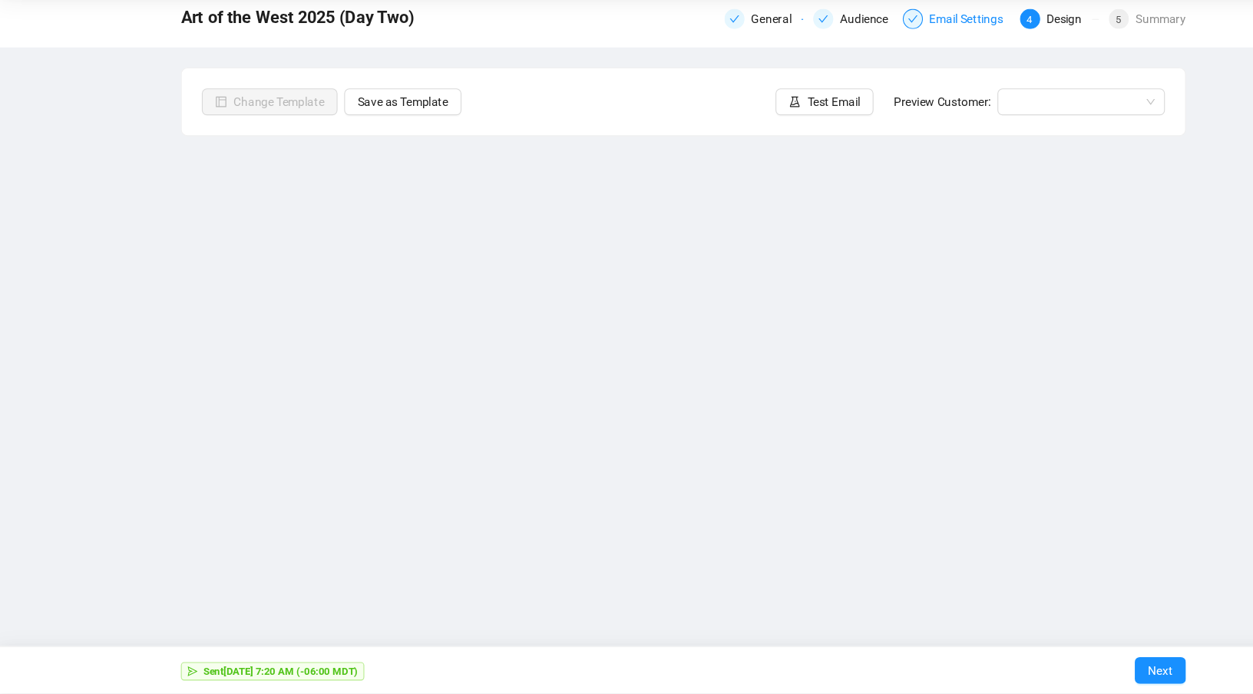
click at [868, 77] on div "Email Settings" at bounding box center [890, 75] width 77 height 18
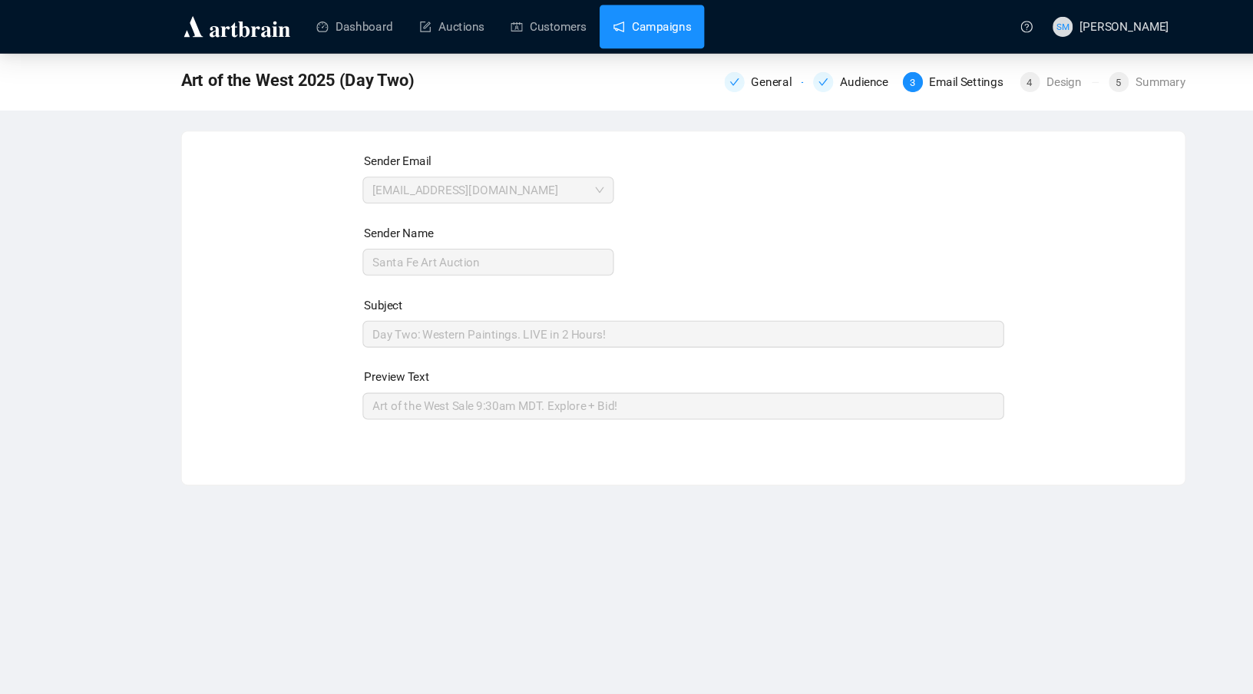
click at [609, 19] on link "Campaigns" at bounding box center [597, 25] width 71 height 40
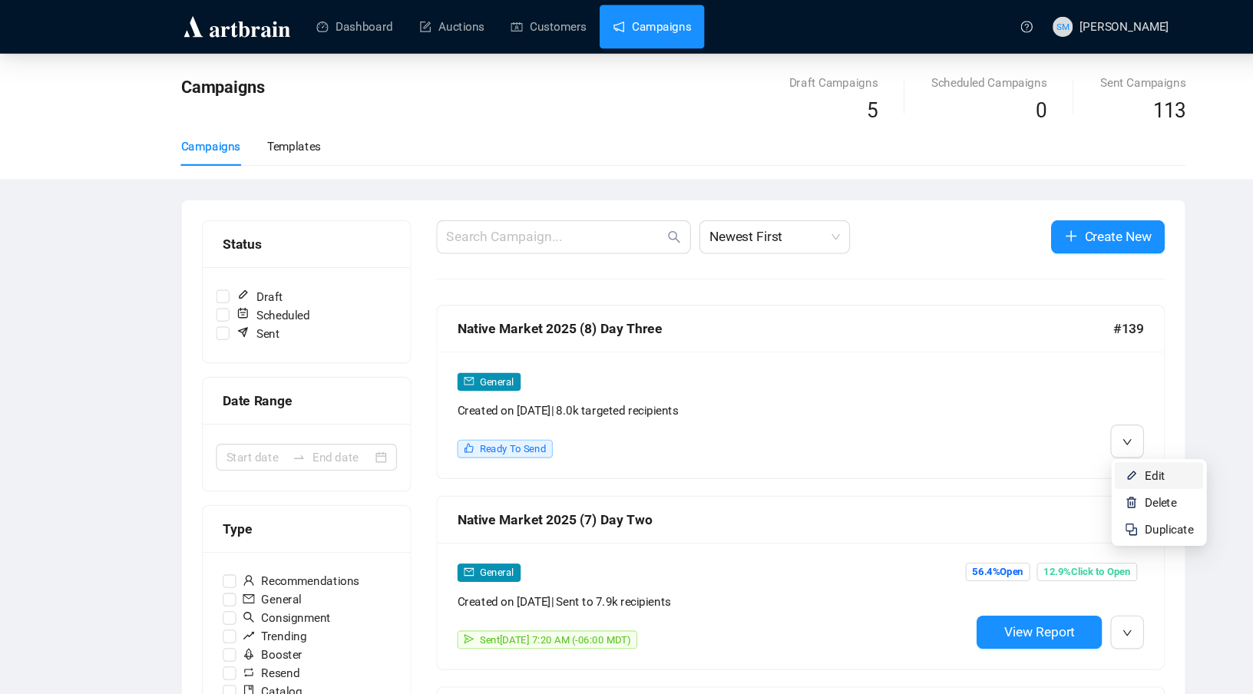
click at [1060, 437] on span "Edit" at bounding box center [1059, 436] width 18 height 12
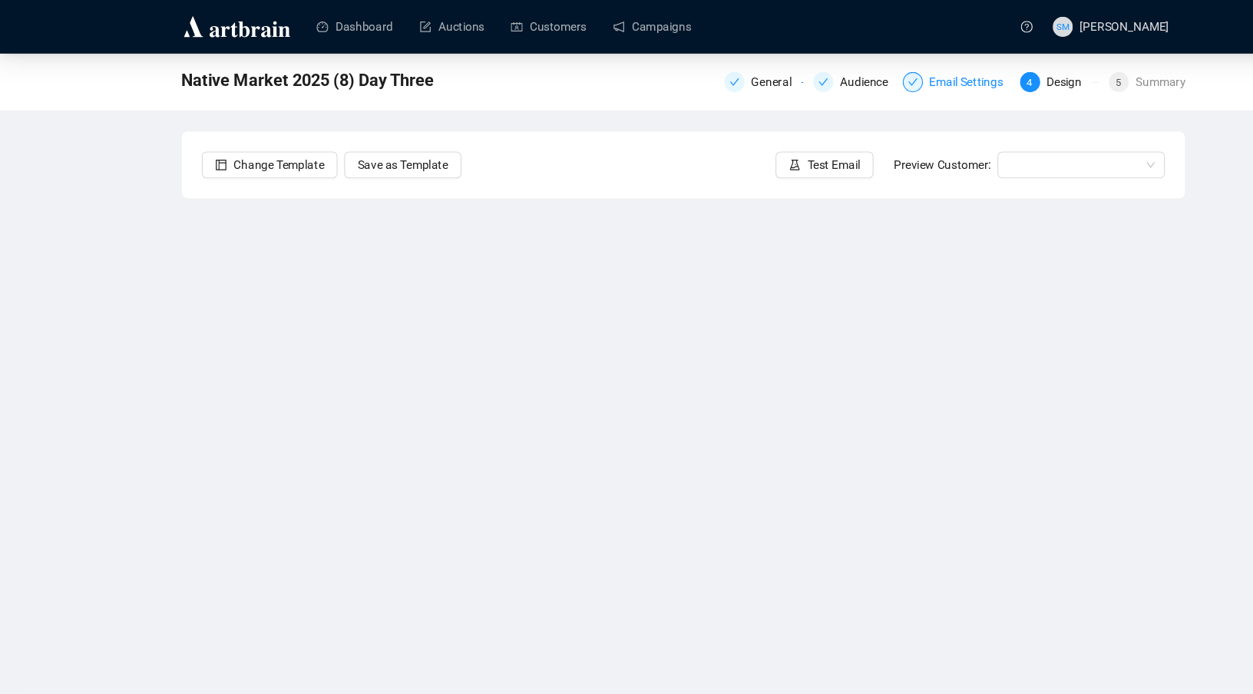
click at [863, 76] on div "Email Settings" at bounding box center [890, 75] width 77 height 18
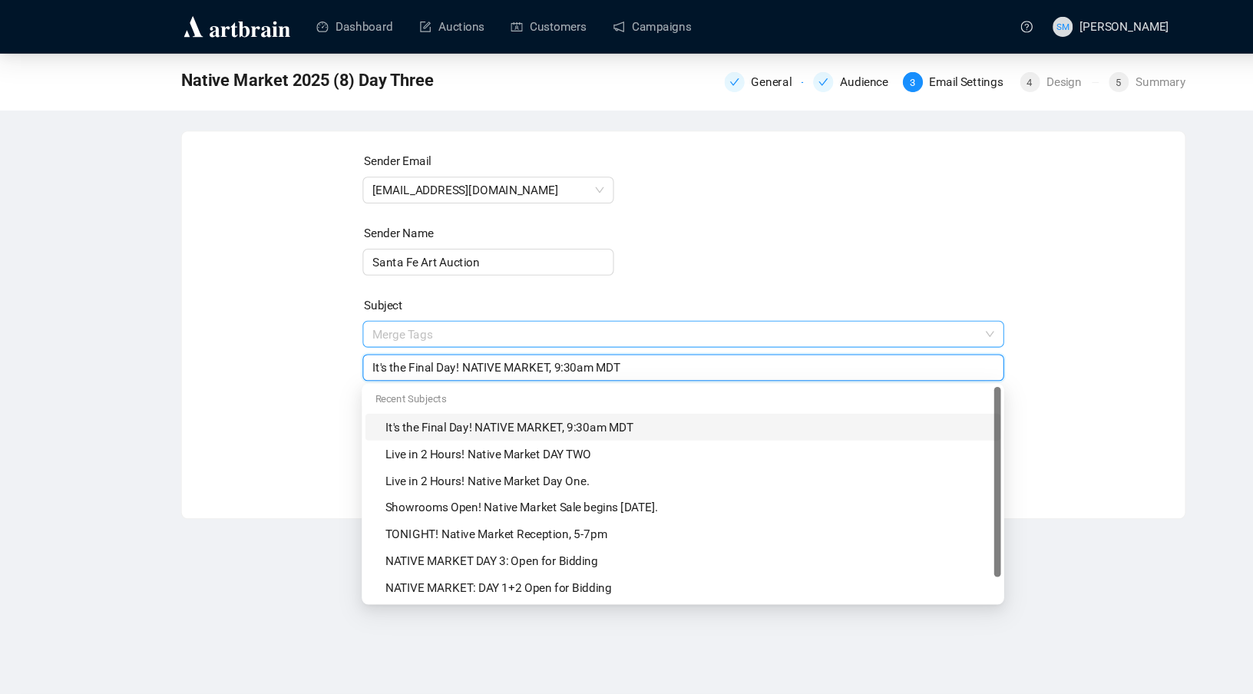
drag, startPoint x: 600, startPoint y: 306, endPoint x: 550, endPoint y: 306, distance: 49.1
click at [550, 306] on span "Merge Tags It's the Final Day! NATIVE MARKET, 9:30am MDT" at bounding box center [626, 321] width 589 height 43
click at [542, 337] on input "It's the Final Day! NATIVE MARKET, 9:30am MDT" at bounding box center [627, 337] width 570 height 17
drag, startPoint x: 517, startPoint y: 337, endPoint x: 616, endPoint y: 338, distance: 99.0
click at [616, 338] on input "It's the Final Day! NATIVE MARKET, 9:30am MDT" at bounding box center [627, 337] width 570 height 17
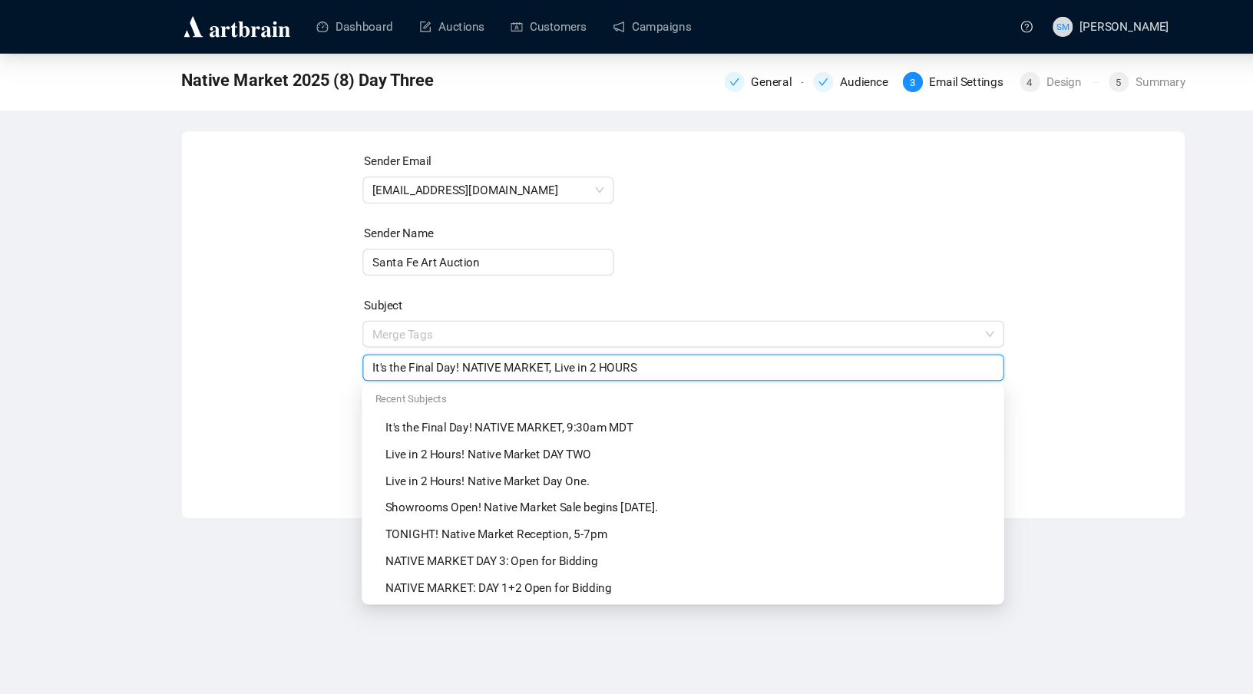
drag, startPoint x: 520, startPoint y: 338, endPoint x: 536, endPoint y: 336, distance: 16.3
click at [536, 336] on input "It's the Final Day! NATIVE MARKET, Live in 2 HOURS" at bounding box center [627, 337] width 570 height 17
drag, startPoint x: 604, startPoint y: 337, endPoint x: 571, endPoint y: 338, distance: 33.0
click at [571, 338] on input "It's the Final Day! NATIVE MARKET, LIVE in 2 HOURS" at bounding box center [627, 337] width 570 height 17
click at [511, 338] on input "It's the Final Day! NATIVE MARKET, LIVE in 2 Hours." at bounding box center [627, 337] width 570 height 17
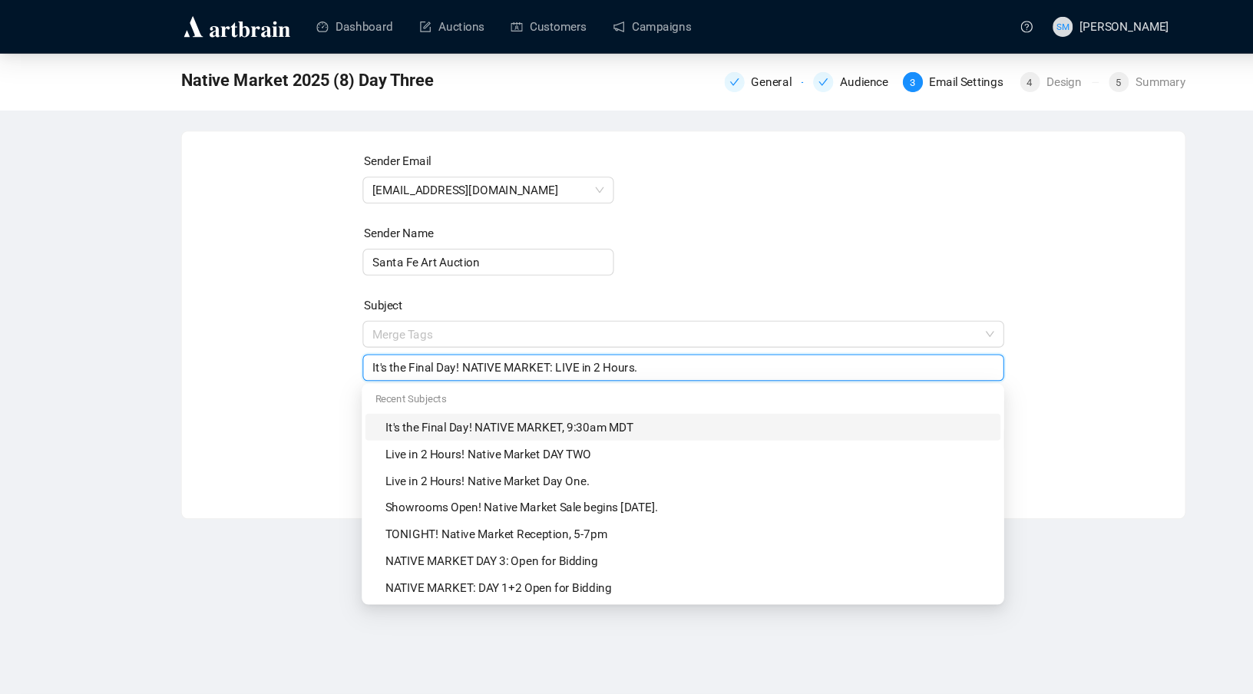
drag, startPoint x: 539, startPoint y: 336, endPoint x: 522, endPoint y: 336, distance: 16.9
click at [521, 336] on input "It's the Final Day! NATIVE MARKET: LIVE in 2 Hours." at bounding box center [627, 337] width 570 height 17
click at [640, 332] on input "It's the Final Day! NATIVE MARKET: Live in 2 Hours." at bounding box center [627, 337] width 570 height 17
click at [514, 338] on input "It's the Final Day! NATIVE MARKET: Live in 2 Hours" at bounding box center [627, 337] width 570 height 17
drag, startPoint x: 431, startPoint y: 336, endPoint x: 423, endPoint y: 336, distance: 7.7
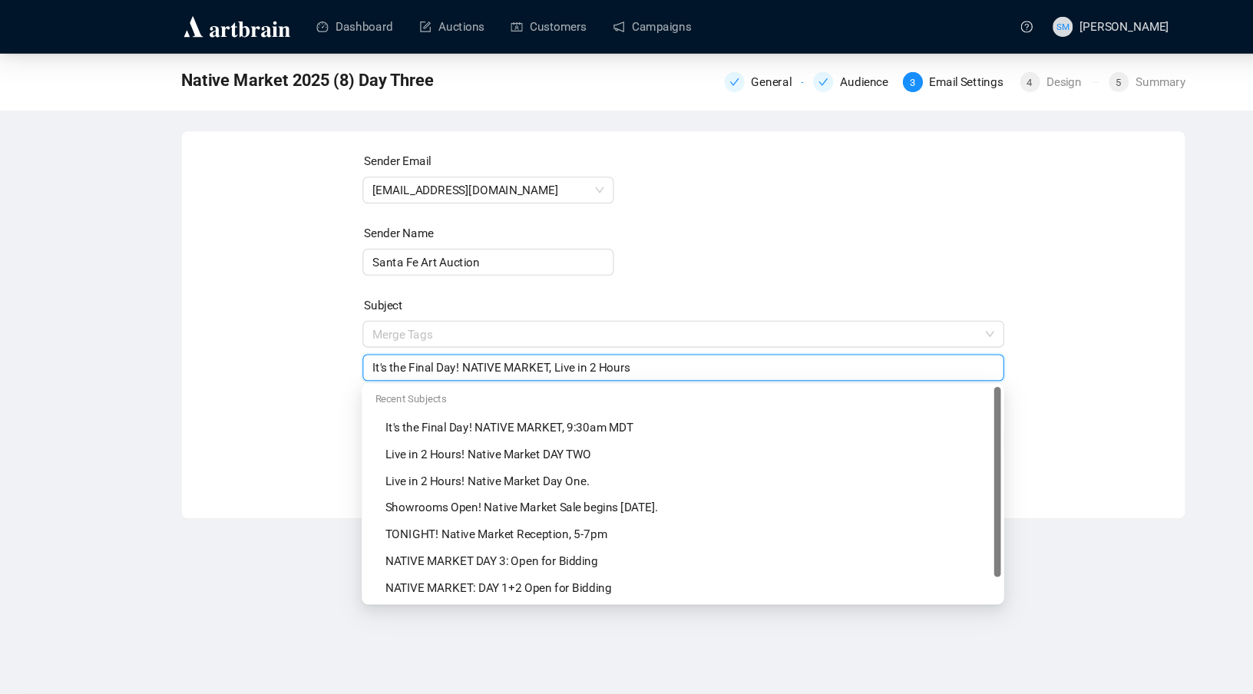
click at [423, 336] on input "It's the Final Day! NATIVE MARKET, Live in 2 Hours" at bounding box center [627, 337] width 570 height 17
click at [602, 339] on input "It's the Final Day. NATIVE MARKET, Live in 2 Hours" at bounding box center [627, 337] width 570 height 17
type input "It's the Final Day. NATIVE MARKET, Live in 2 Hours!"
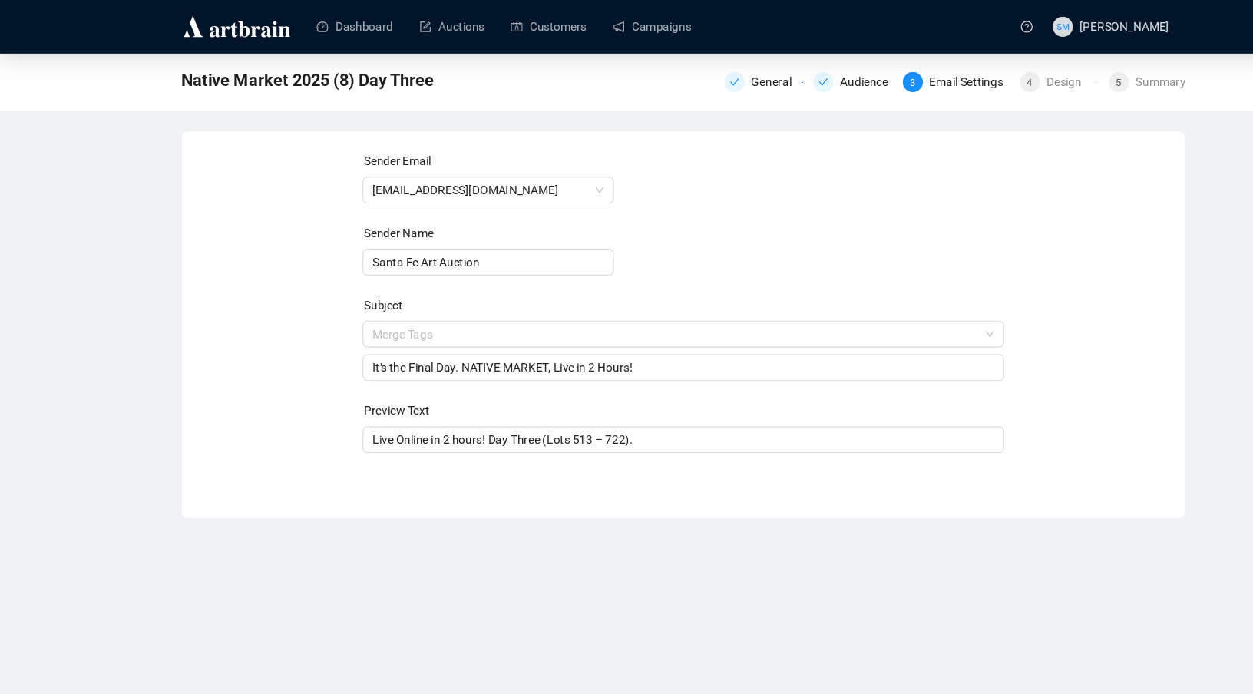
click at [745, 183] on form "Sender Email [EMAIL_ADDRESS][DOMAIN_NAME] Sender Name Santa Fe Art Auction Subj…" at bounding box center [626, 277] width 589 height 276
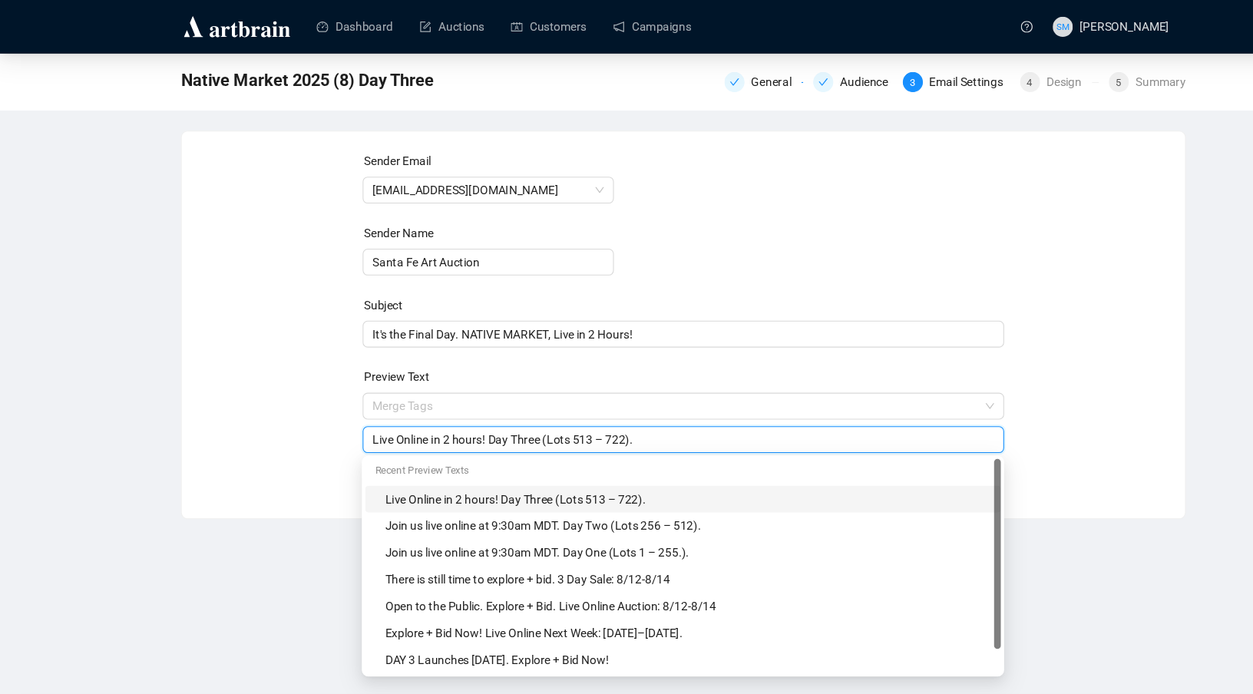
drag, startPoint x: 450, startPoint y: 401, endPoint x: 398, endPoint y: 400, distance: 52.2
click at [398, 400] on input "Live Online in 2 hours! Day Three (Lots 513 – 722)." at bounding box center [627, 403] width 570 height 17
click at [693, 392] on div "Live Online at 9:30am MDT. Day Three (Lots 513 – 722)." at bounding box center [626, 403] width 589 height 25
type input "Live Online at 9:30am MDT. Day Three (Lots 513 – 722)."
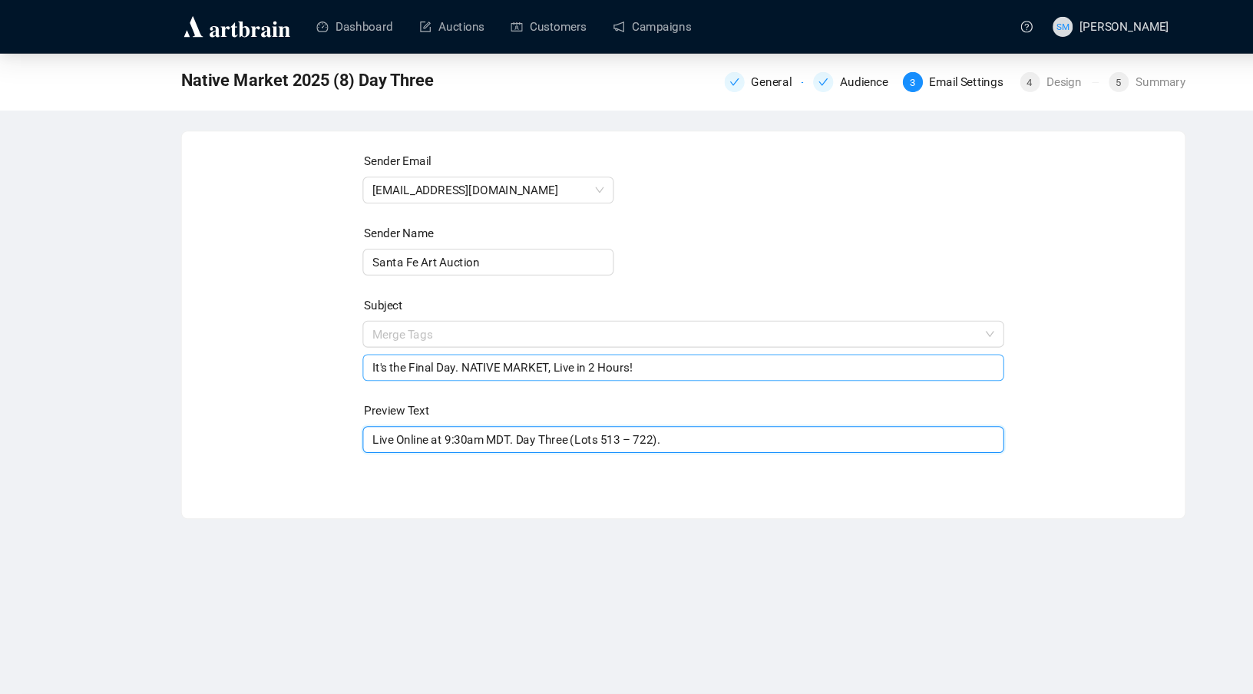
click at [810, 300] on span "Merge Tags It's the Final Day. NATIVE MARKET, Live in 2 Hours!" at bounding box center [626, 321] width 589 height 43
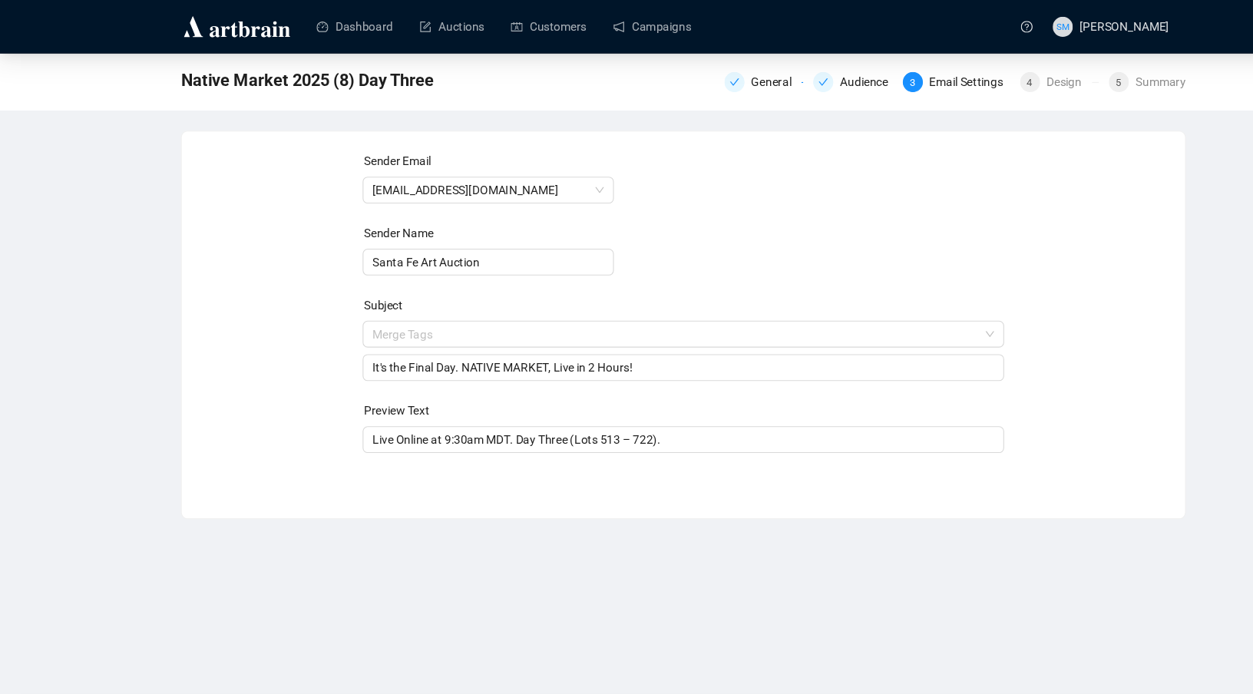
click at [898, 250] on form "Sender Email [EMAIL_ADDRESS][DOMAIN_NAME] Sender Name Santa Fe Art Auction Subj…" at bounding box center [626, 277] width 589 height 276
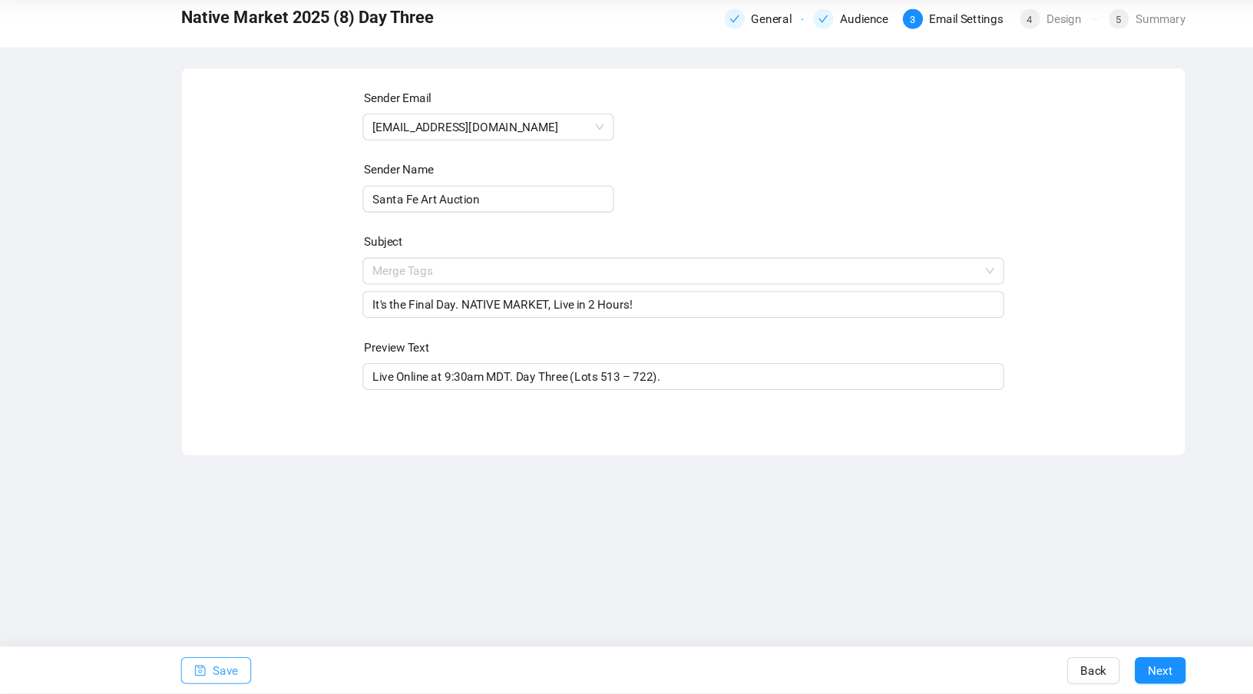
click at [199, 675] on span "Save" at bounding box center [206, 672] width 23 height 43
click at [1069, 681] on span "Next" at bounding box center [1064, 672] width 22 height 43
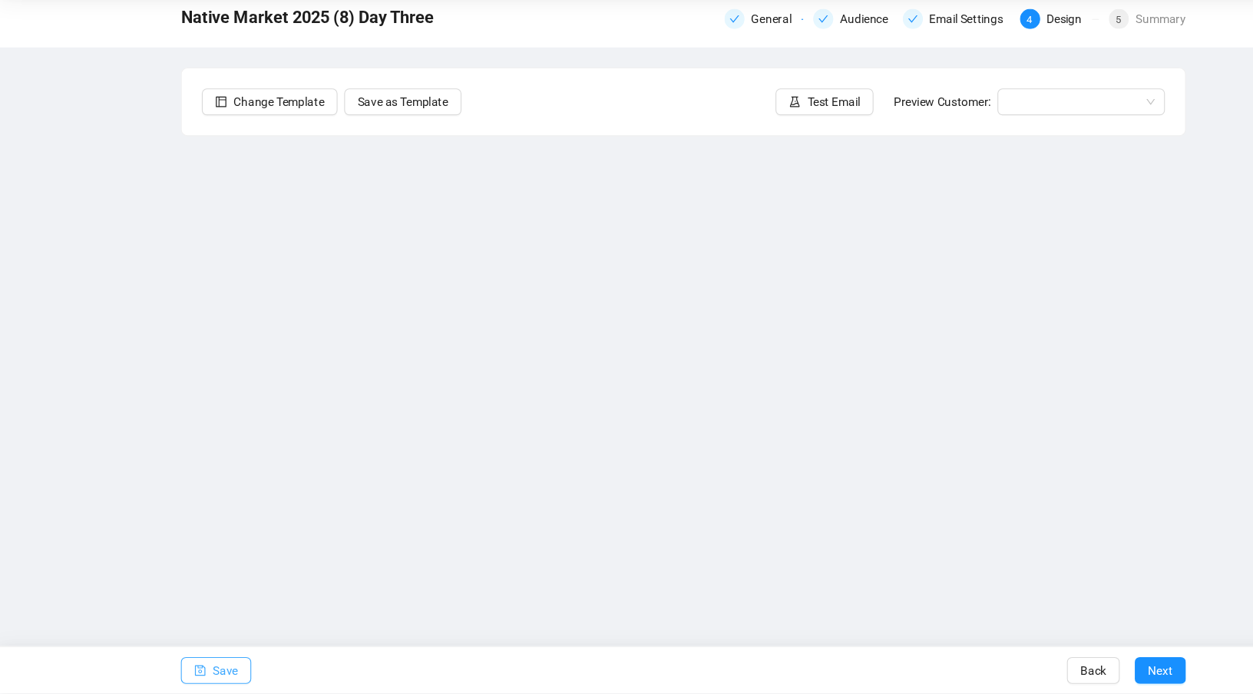
click at [200, 675] on span "Save" at bounding box center [206, 672] width 23 height 43
click at [207, 676] on span "Save" at bounding box center [206, 672] width 23 height 43
click at [200, 673] on span "Save" at bounding box center [206, 672] width 23 height 43
click at [767, 147] on span "Test Email" at bounding box center [764, 151] width 48 height 17
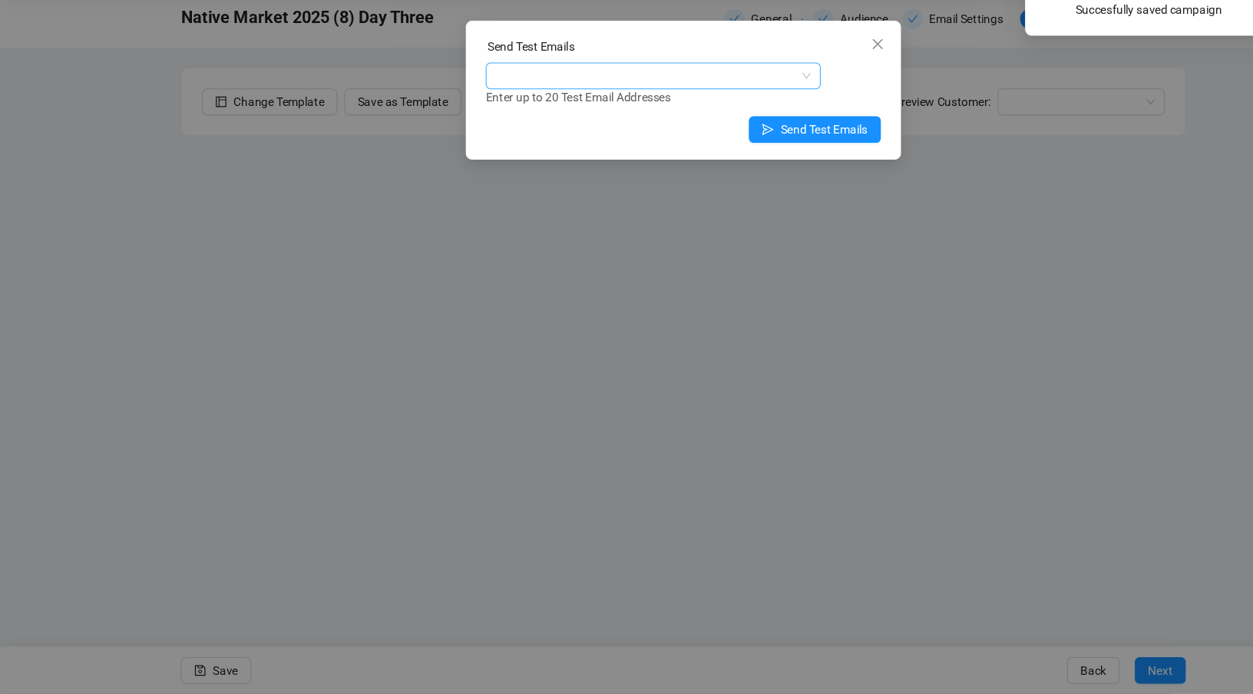
click at [650, 124] on div at bounding box center [590, 127] width 285 height 21
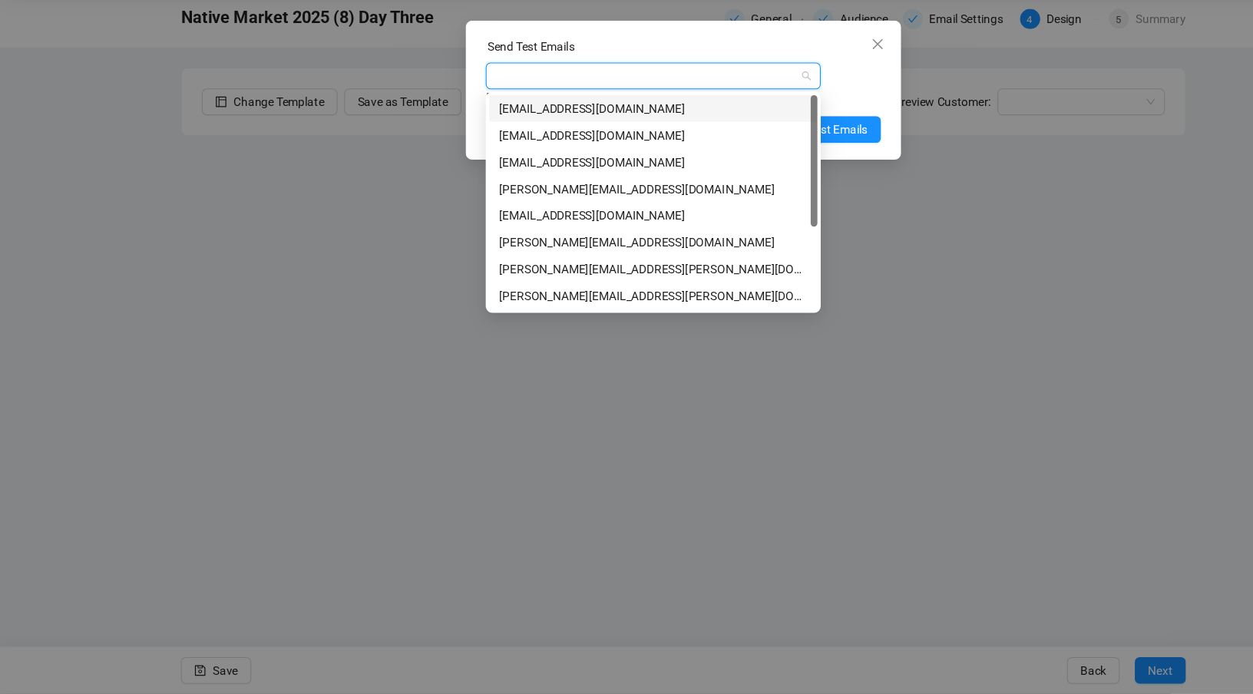
click at [583, 160] on div "[EMAIL_ADDRESS][DOMAIN_NAME]" at bounding box center [599, 157] width 283 height 17
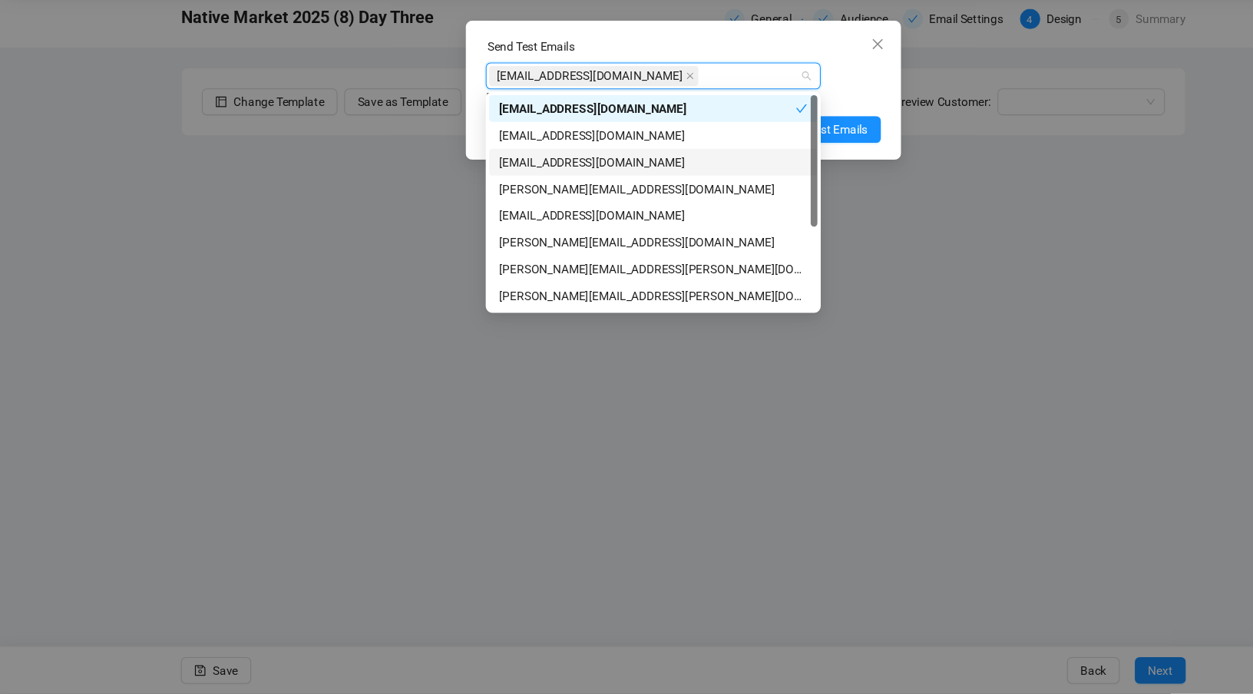
click at [588, 209] on div "[EMAIL_ADDRESS][DOMAIN_NAME]" at bounding box center [599, 206] width 283 height 17
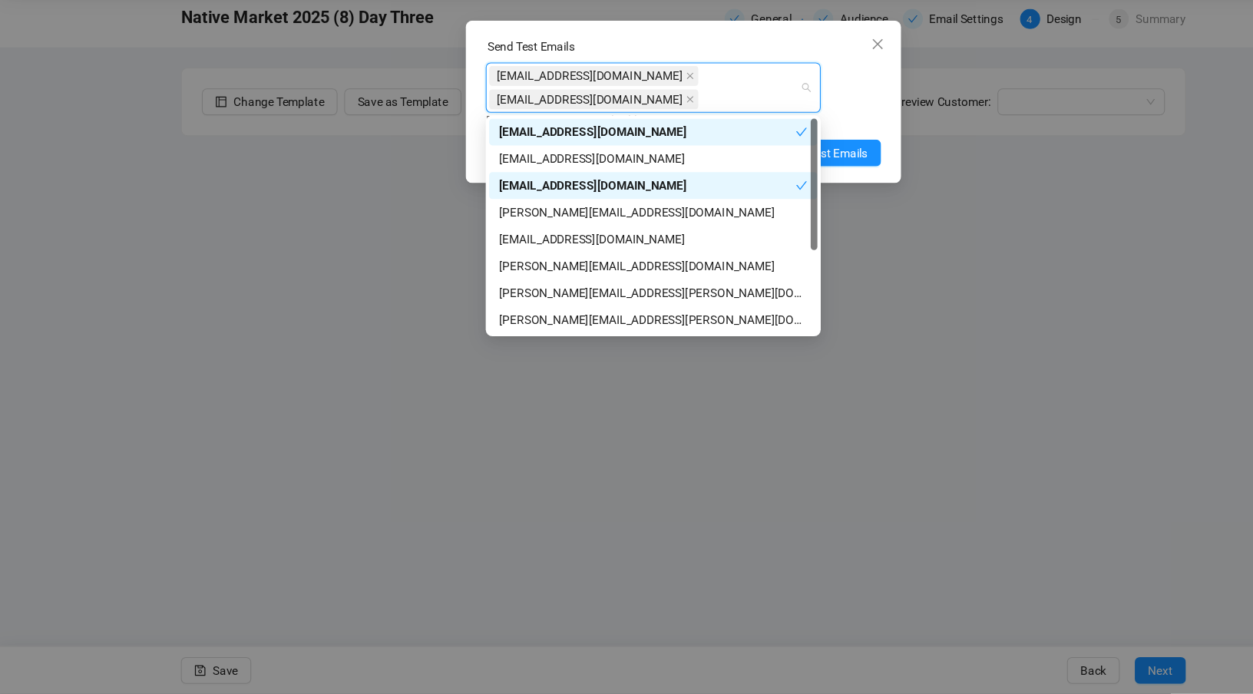
click at [820, 197] on div "Send Test Emails [EMAIL_ADDRESS][DOMAIN_NAME] [EMAIL_ADDRESS][DOMAIN_NAME] Ente…" at bounding box center [626, 151] width 399 height 149
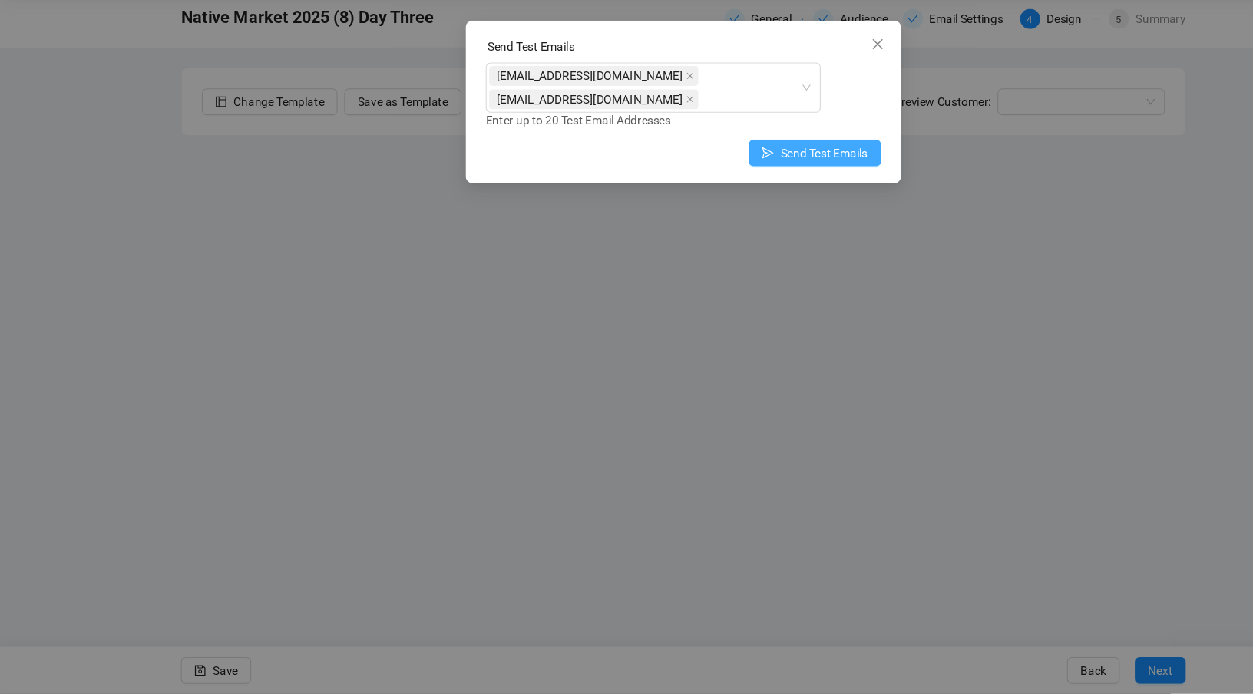
click at [772, 194] on span "Send Test Emails" at bounding box center [756, 198] width 80 height 17
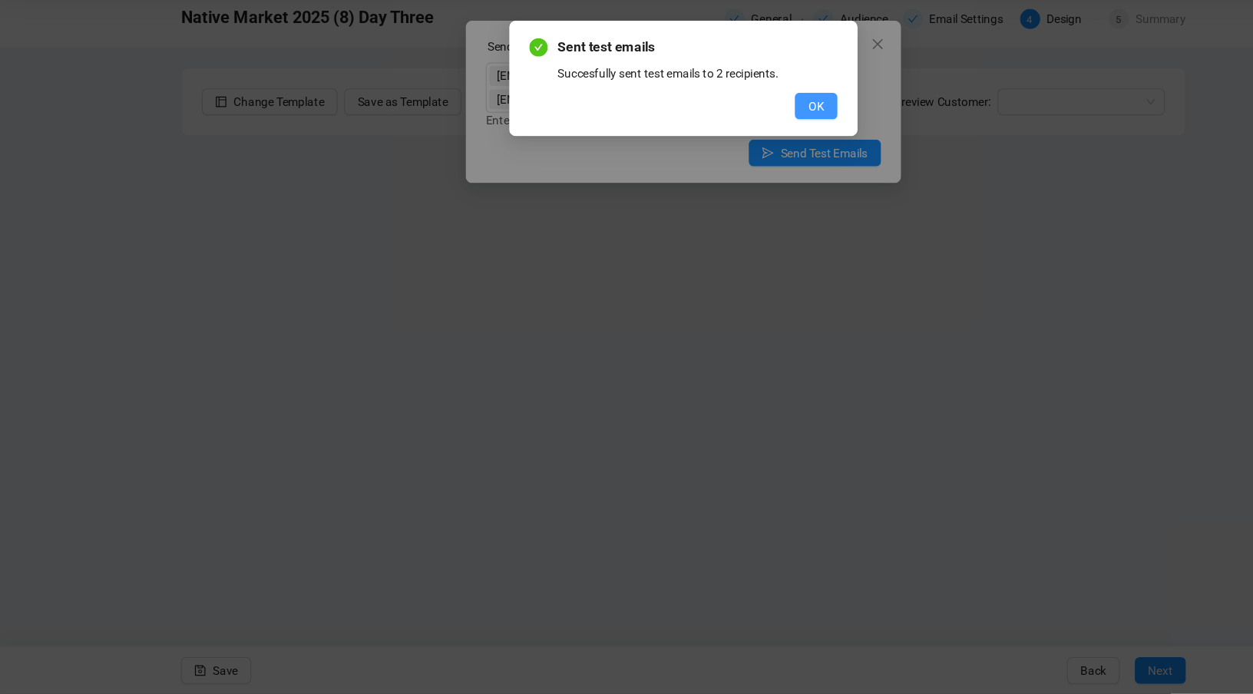
click at [750, 158] on span "OK" at bounding box center [748, 155] width 15 height 17
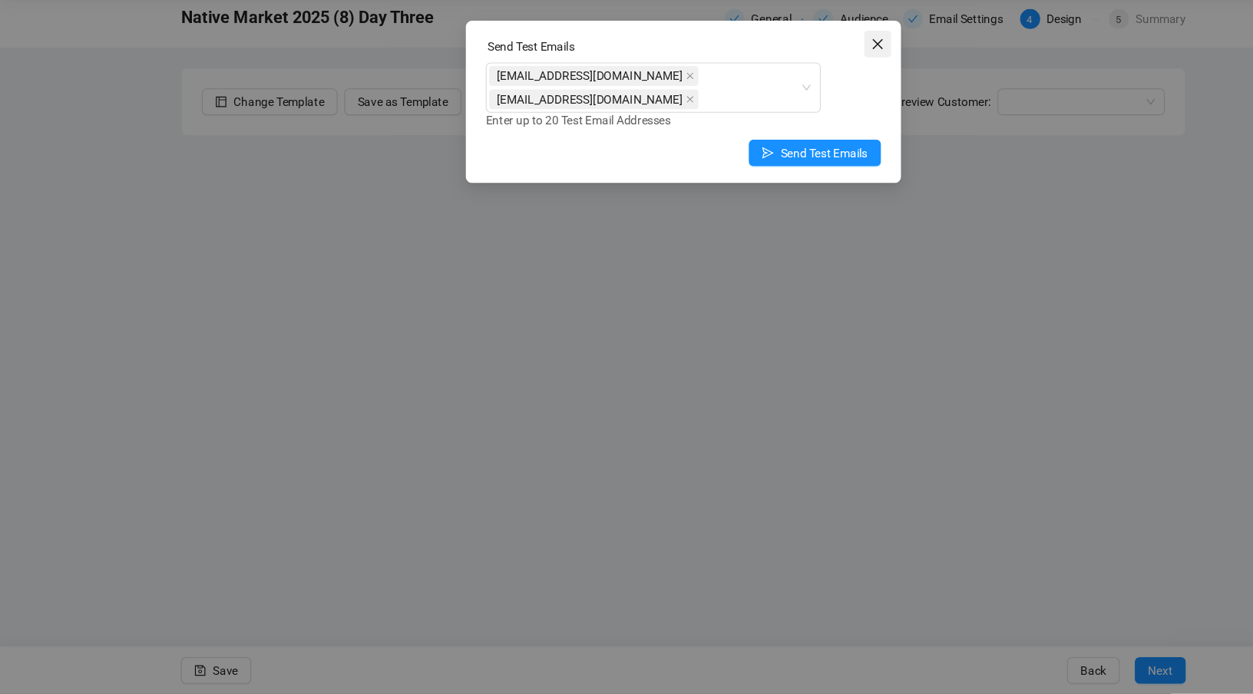
click at [802, 96] on icon "close" at bounding box center [804, 98] width 9 height 9
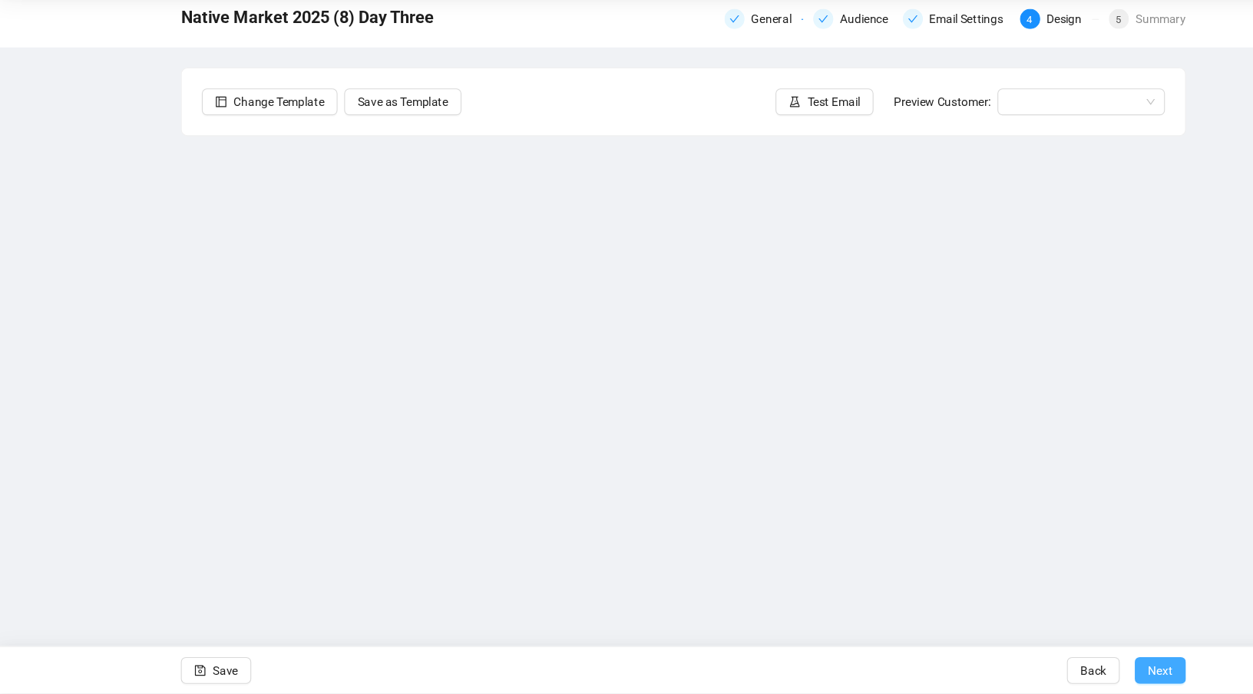
click at [1056, 669] on span "Next" at bounding box center [1064, 672] width 22 height 43
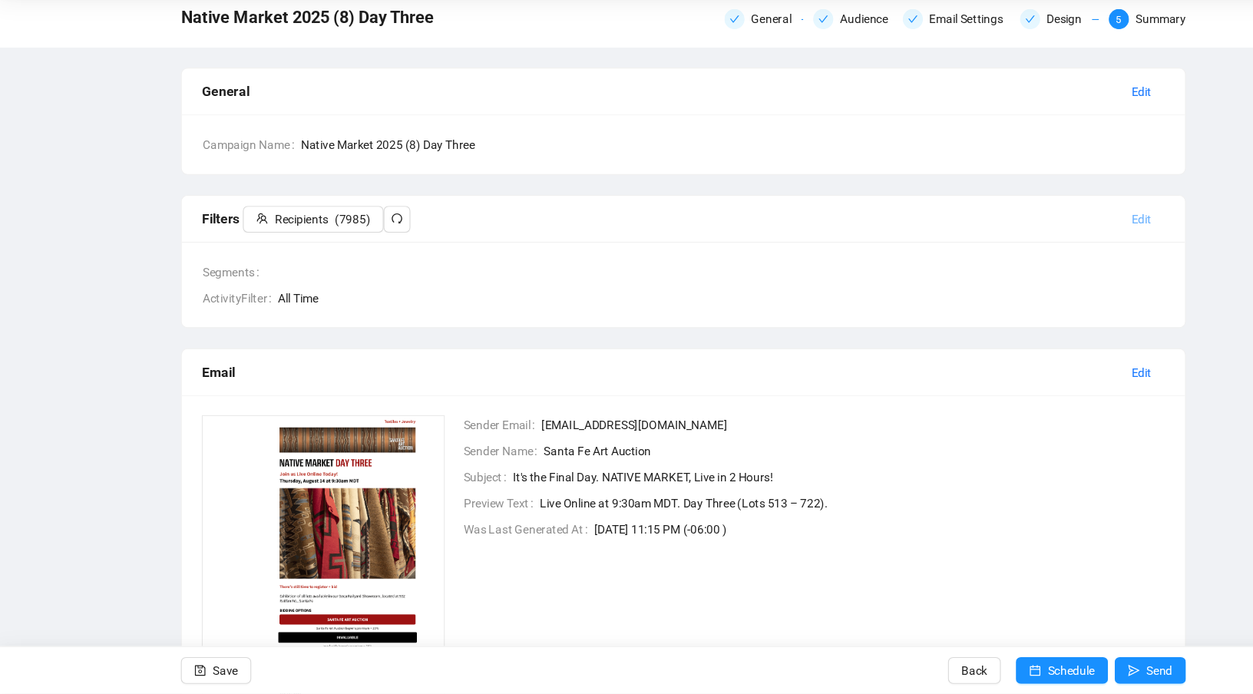
click at [1055, 253] on span "Edit" at bounding box center [1046, 258] width 18 height 17
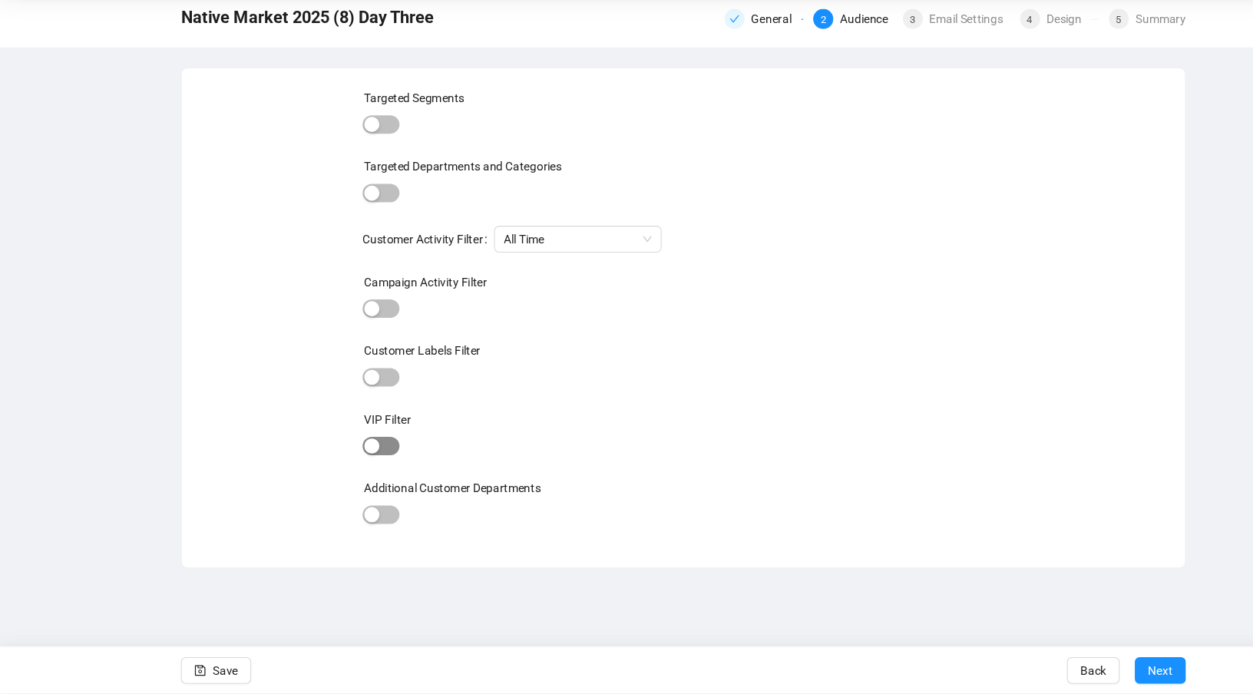
click at [344, 461] on div "button" at bounding box center [341, 467] width 14 height 14
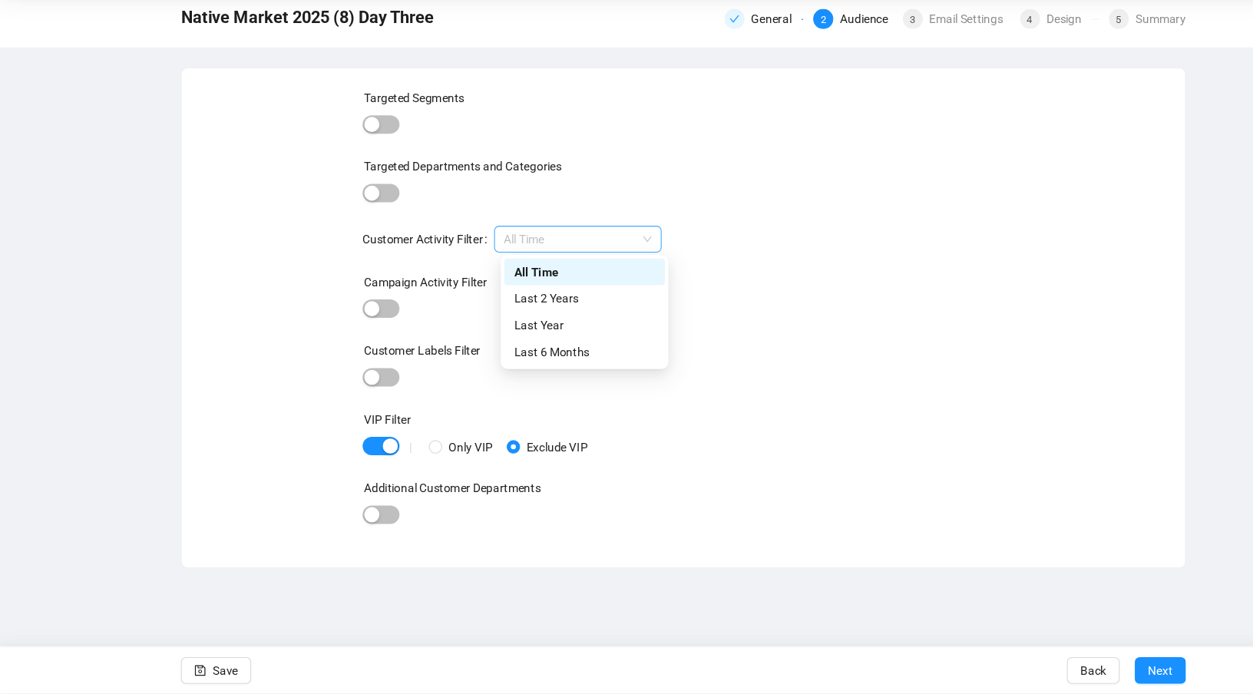
click at [576, 269] on span "All Time" at bounding box center [529, 277] width 135 height 23
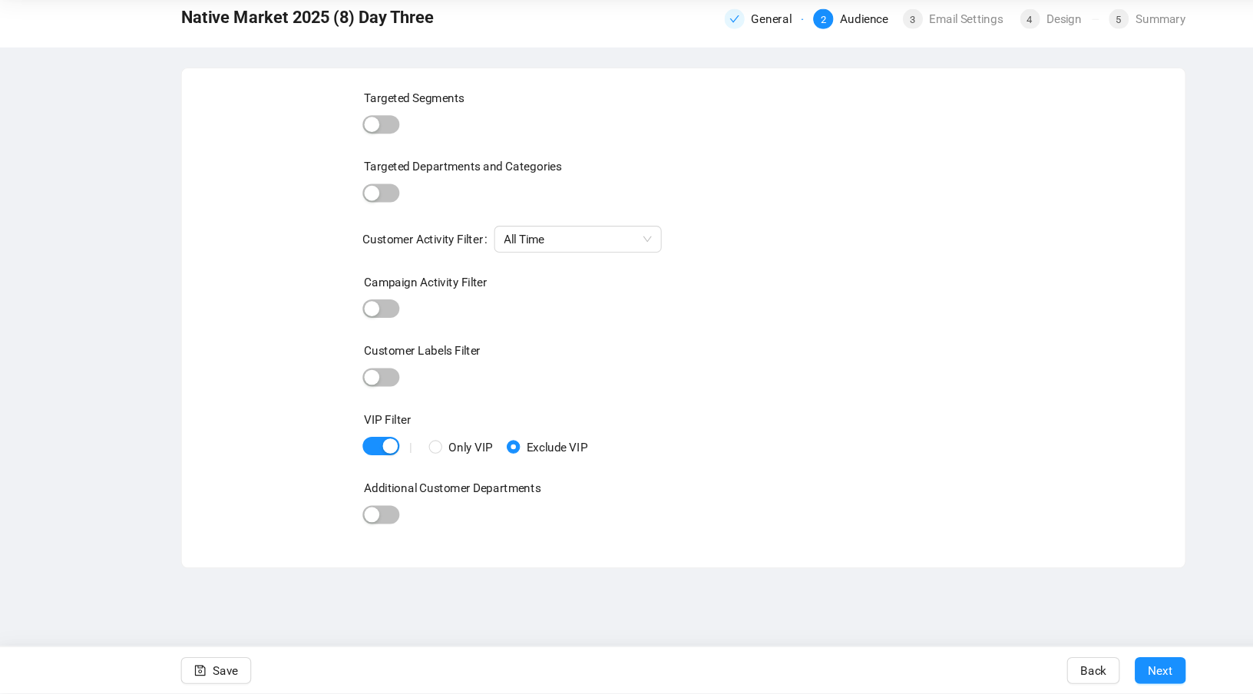
click at [634, 209] on div "Targeted Departments and Categories" at bounding box center [626, 213] width 589 height 23
click at [185, 666] on span "button" at bounding box center [183, 672] width 11 height 43
click at [1066, 671] on span "Next" at bounding box center [1064, 672] width 22 height 43
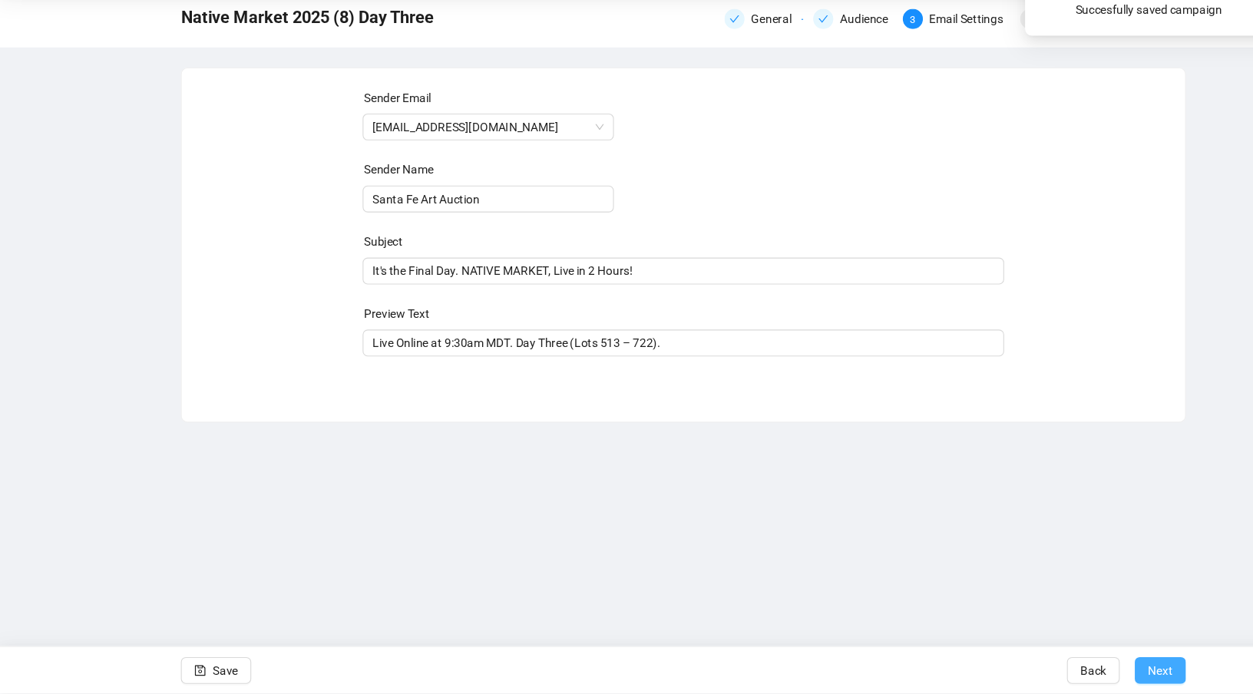
click at [1066, 672] on span "Next" at bounding box center [1064, 672] width 22 height 43
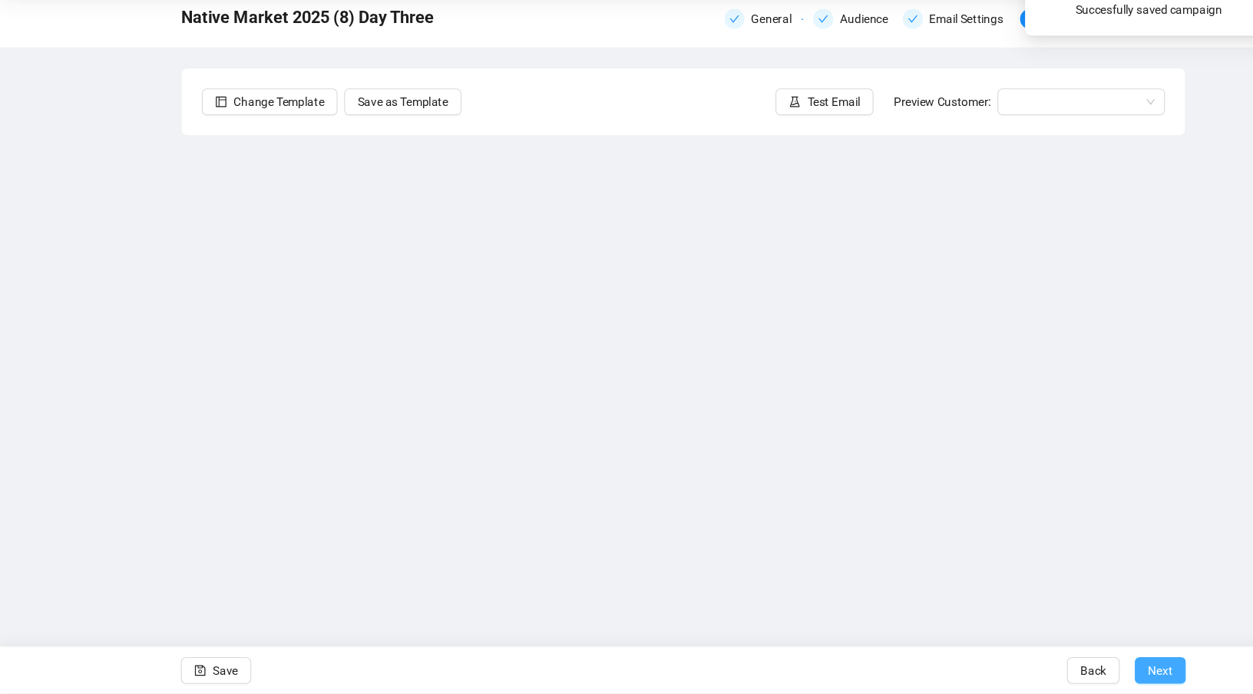
click at [1066, 672] on span "Next" at bounding box center [1064, 672] width 22 height 43
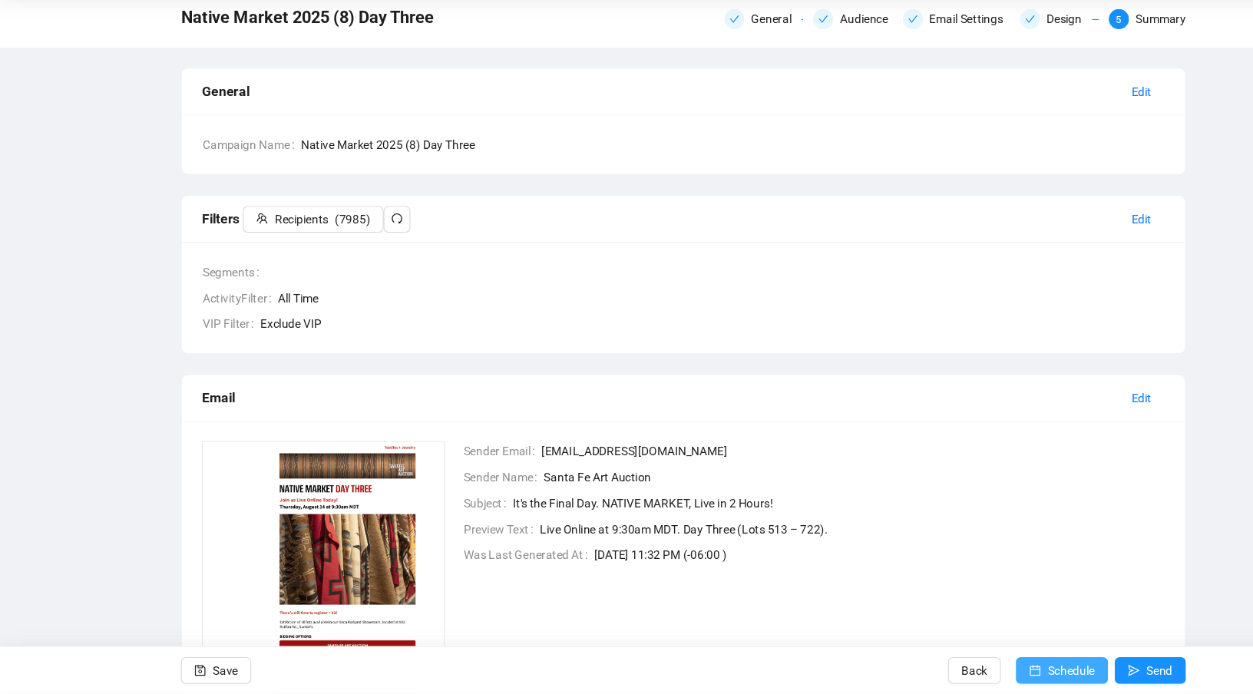
click at [998, 675] on span "Schedule" at bounding box center [981, 672] width 43 height 43
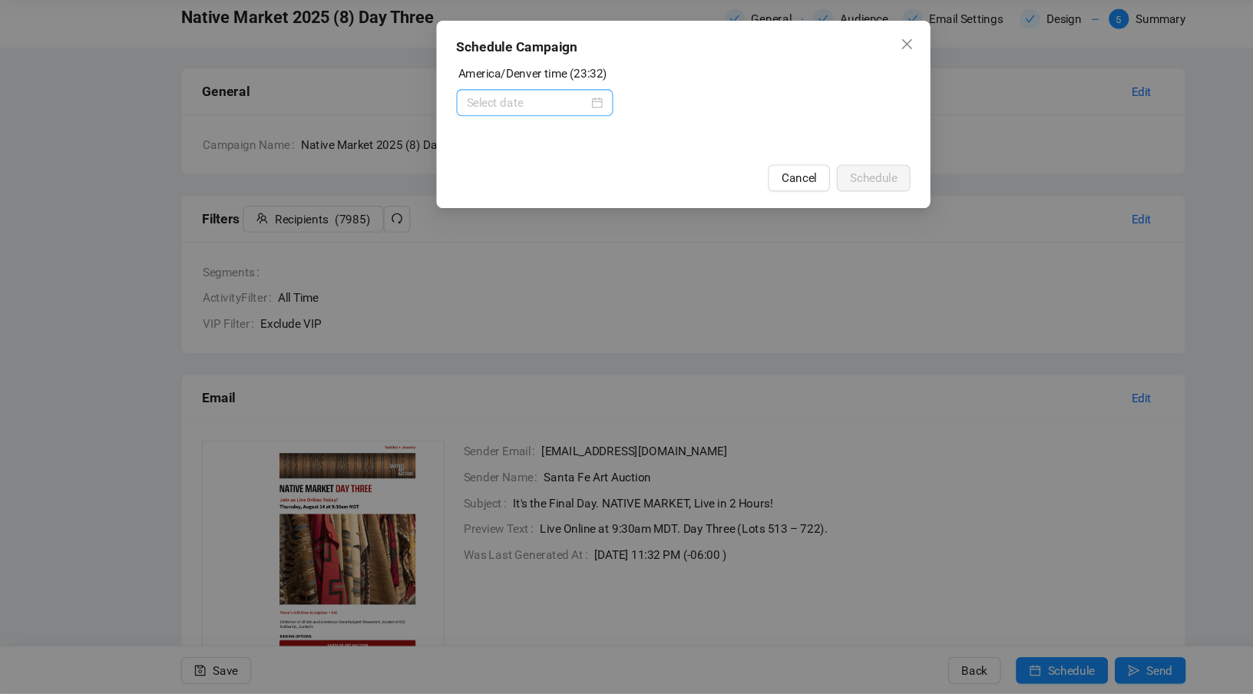
click at [515, 141] on div at bounding box center [490, 152] width 144 height 25
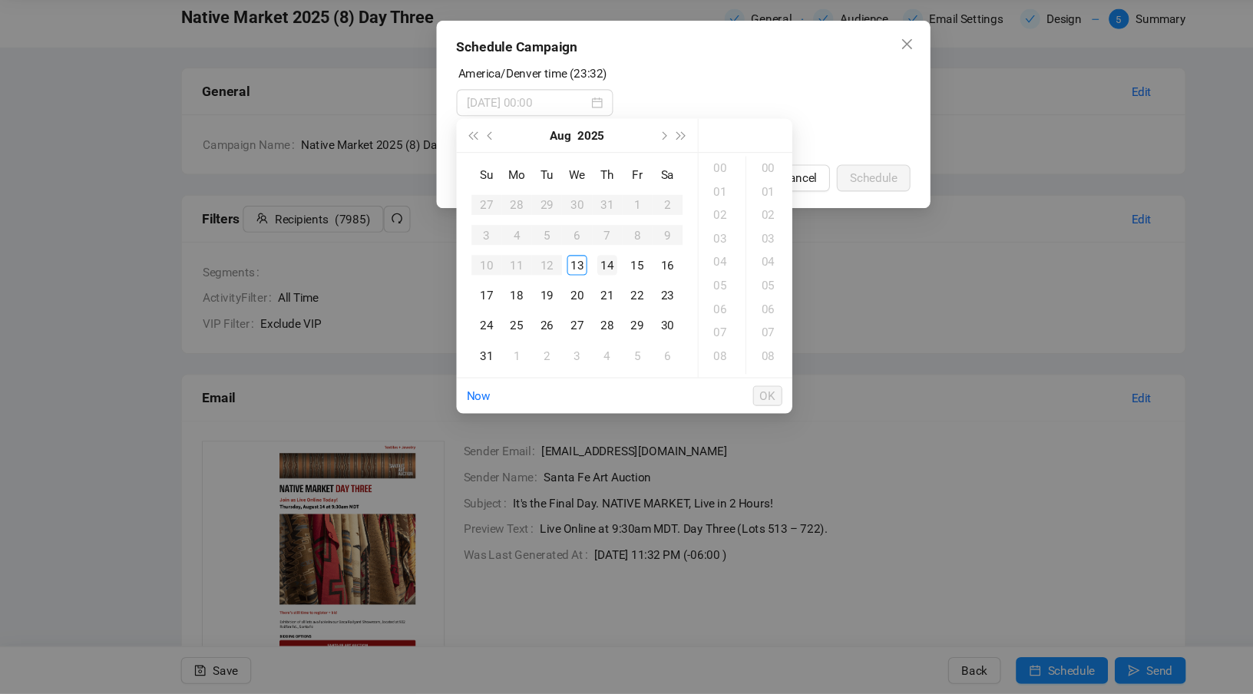
click at [559, 300] on div "14" at bounding box center [556, 301] width 18 height 18
click at [657, 358] on div "07" at bounding box center [661, 362] width 37 height 21
click at [699, 368] on div "25" at bounding box center [705, 368] width 37 height 21
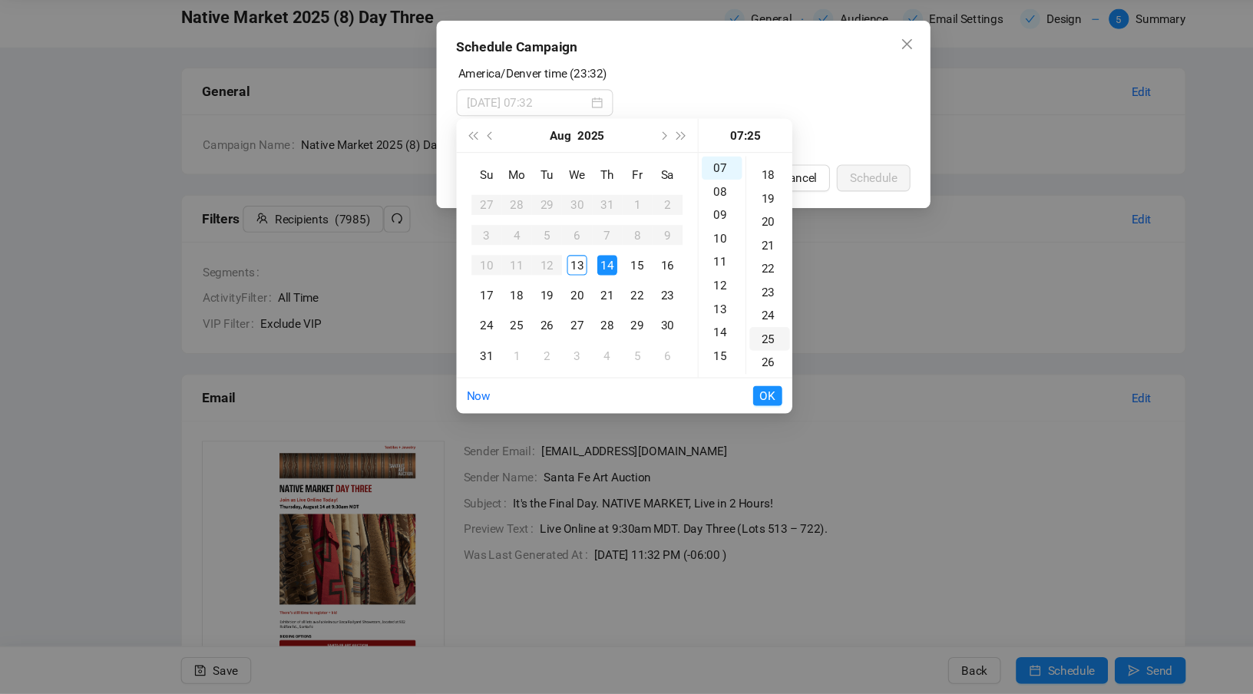
scroll to position [536, 0]
type input "[DATE] 07:25"
click at [700, 417] on span "OK" at bounding box center [703, 420] width 15 height 29
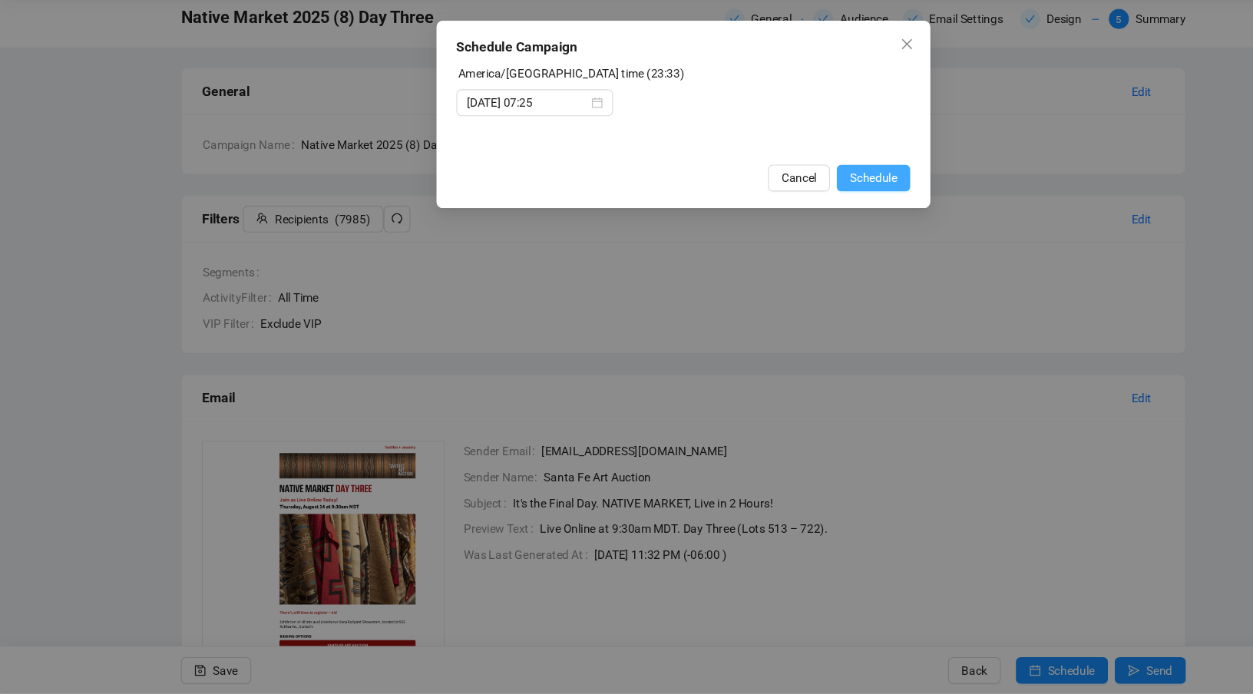
click at [798, 219] on span "Schedule" at bounding box center [800, 221] width 43 height 17
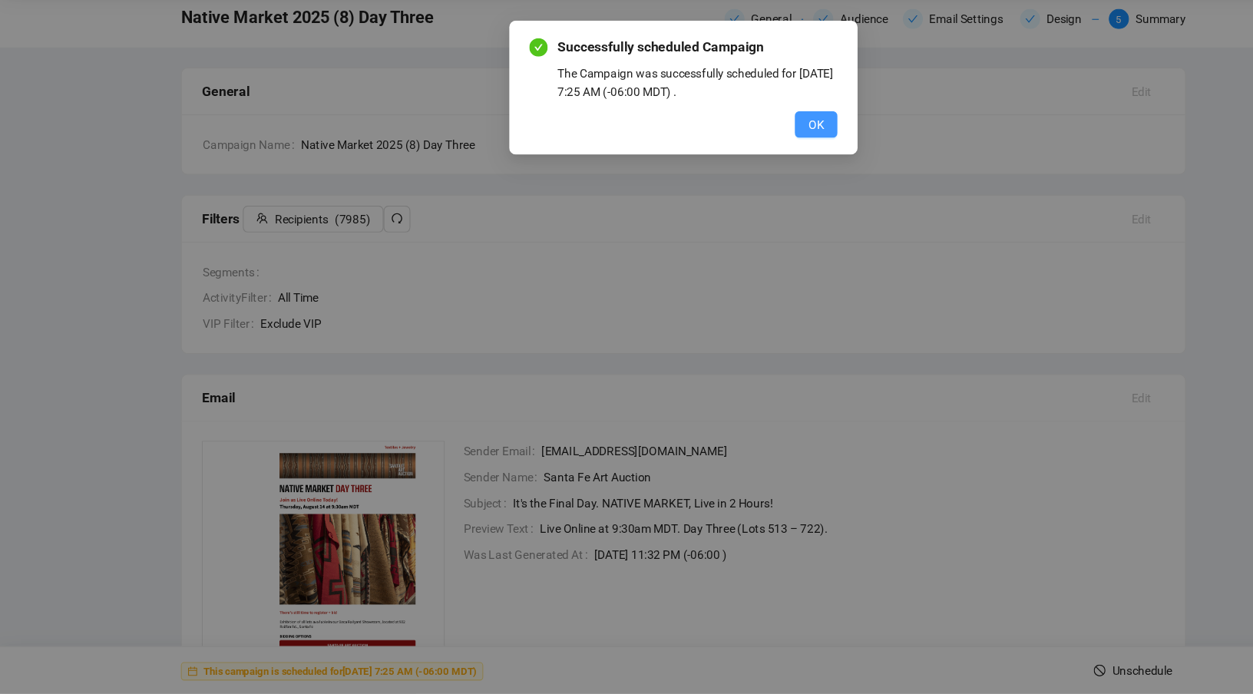
click at [749, 171] on span "OK" at bounding box center [748, 172] width 15 height 17
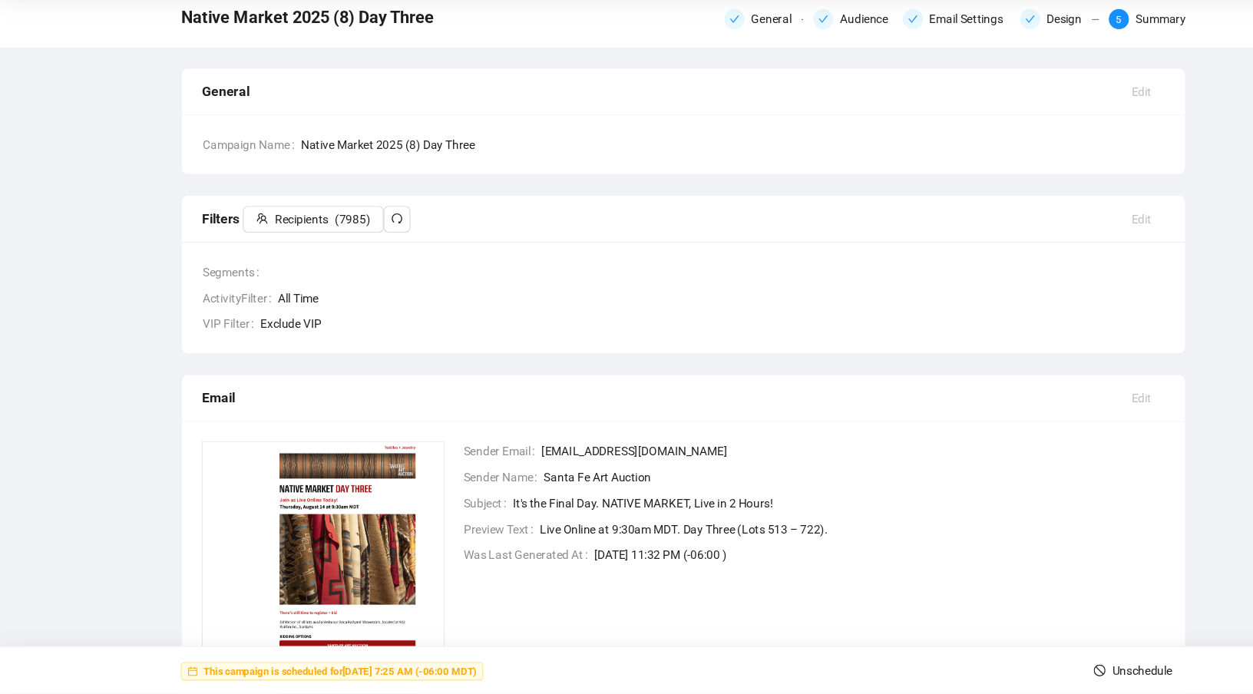
scroll to position [0, 0]
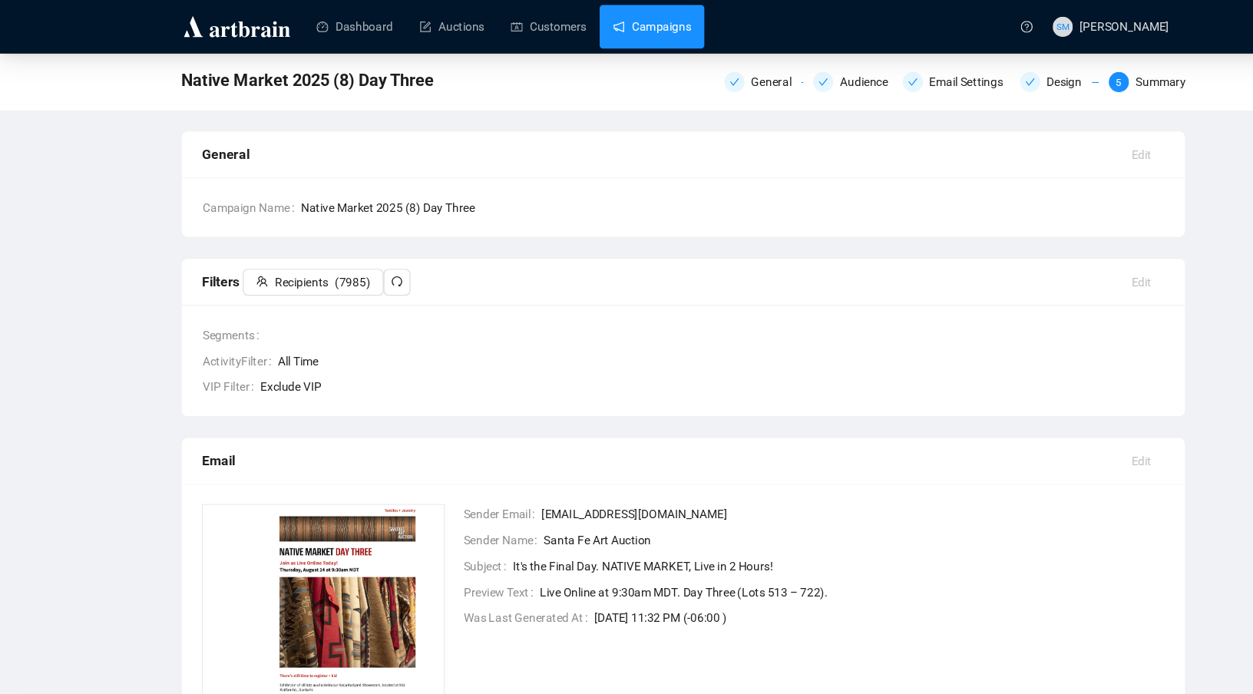
click at [611, 24] on link "Campaigns" at bounding box center [597, 25] width 71 height 40
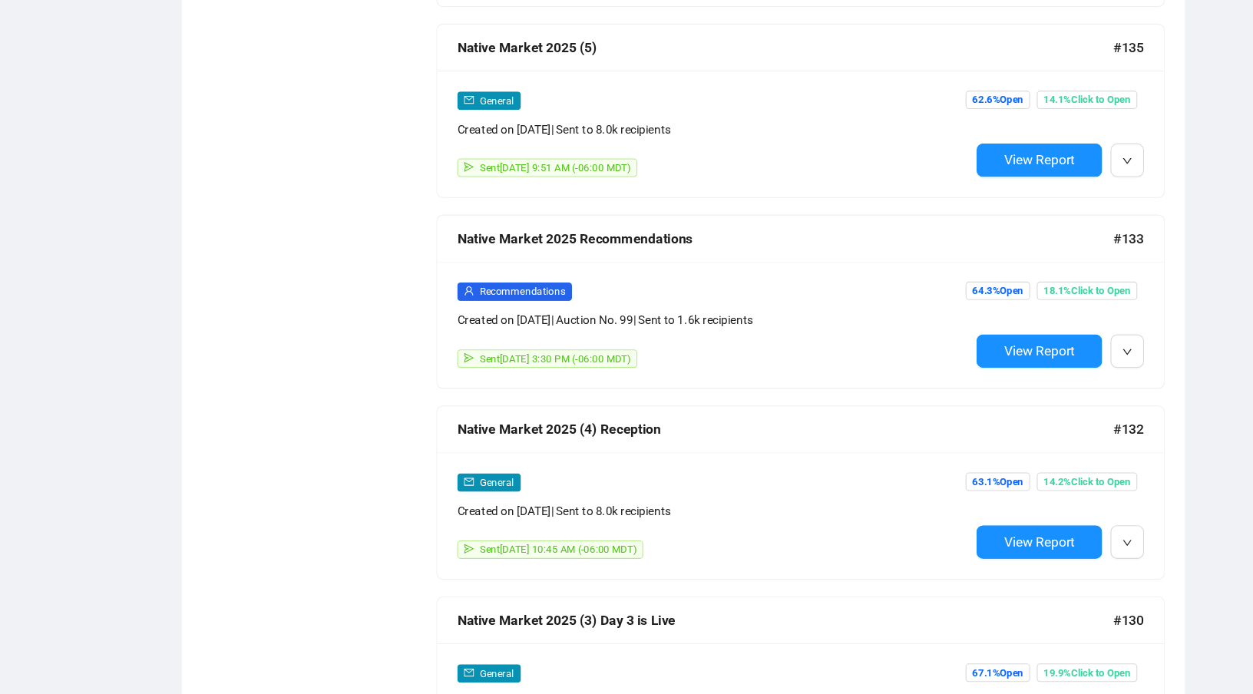
scroll to position [907, 0]
